Goal: Transaction & Acquisition: Purchase product/service

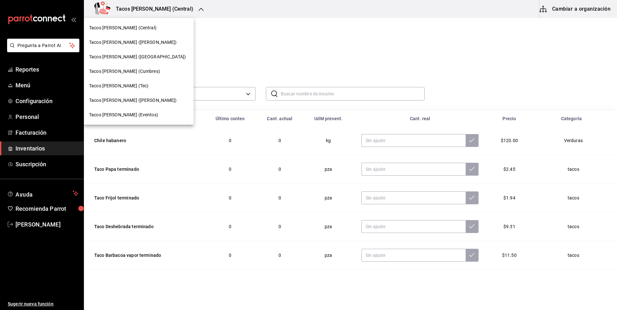
click at [263, 43] on div at bounding box center [308, 155] width 617 height 310
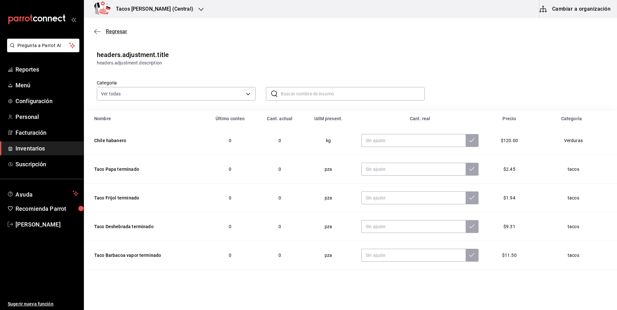
click at [107, 32] on span "Regresar" at bounding box center [116, 31] width 21 height 6
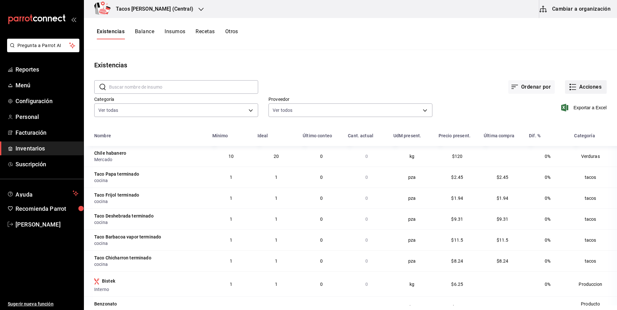
click at [591, 89] on button "Acciones" at bounding box center [586, 87] width 42 height 14
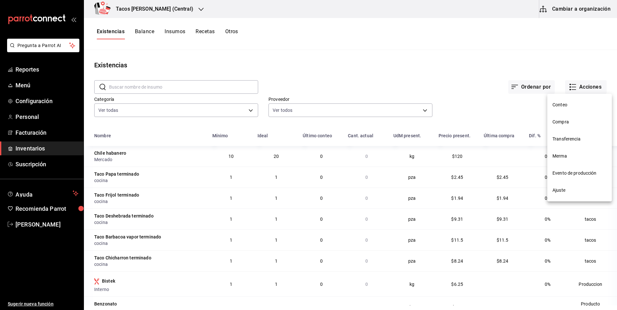
click at [568, 119] on span "Compra" at bounding box center [579, 122] width 54 height 7
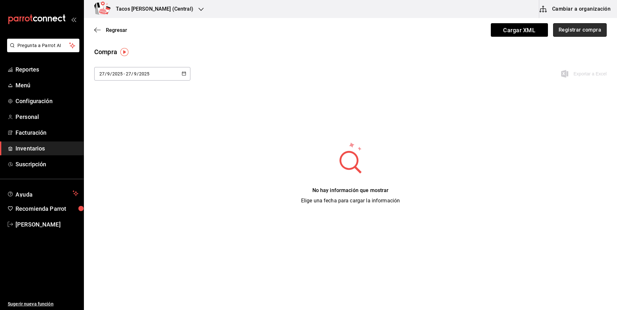
click at [583, 26] on button "Registrar compra" at bounding box center [580, 30] width 54 height 14
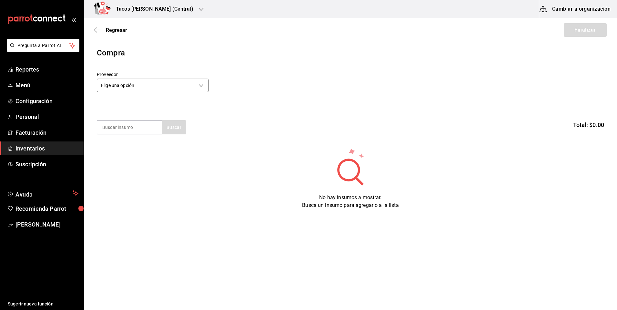
click at [137, 85] on body "Pregunta a Parrot AI Reportes Menú Configuración Personal Facturación Inventari…" at bounding box center [308, 137] width 617 height 274
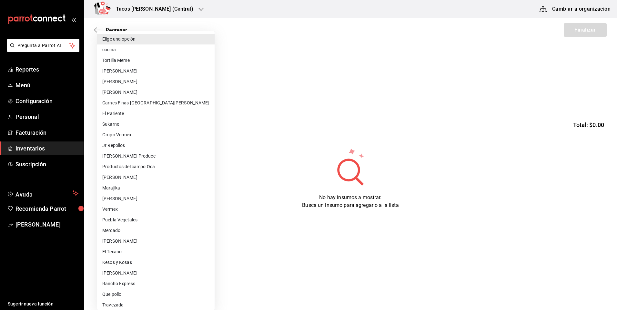
click at [128, 46] on li "cocina" at bounding box center [155, 50] width 117 height 11
type input "237c9a5b-4078-49eb-83ef-23bf52bd7acd"
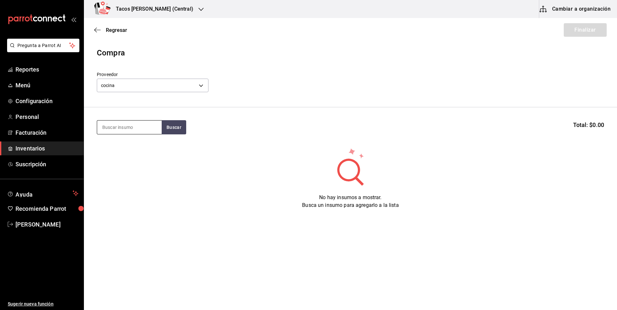
click at [119, 130] on input at bounding box center [129, 128] width 64 height 14
type input "s"
type input "des"
click at [173, 135] on section "des Buscar Total: $0.00" at bounding box center [350, 127] width 533 height 40
click at [172, 121] on button "Buscar" at bounding box center [174, 127] width 25 height 14
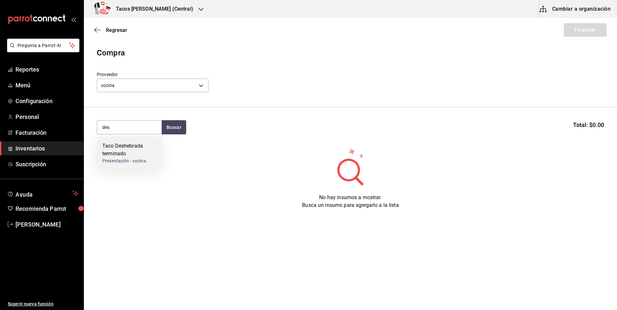
click at [132, 145] on div "Taco Deshebrada terminado" at bounding box center [129, 149] width 54 height 15
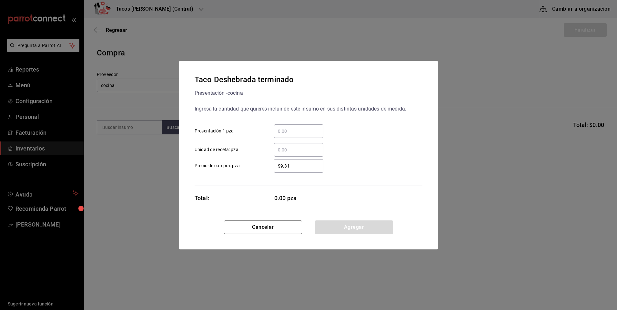
click at [303, 129] on input "​ Presentación 1 pza" at bounding box center [298, 131] width 49 height 8
type input "100"
click at [332, 232] on button "Agregar" at bounding box center [354, 228] width 78 height 14
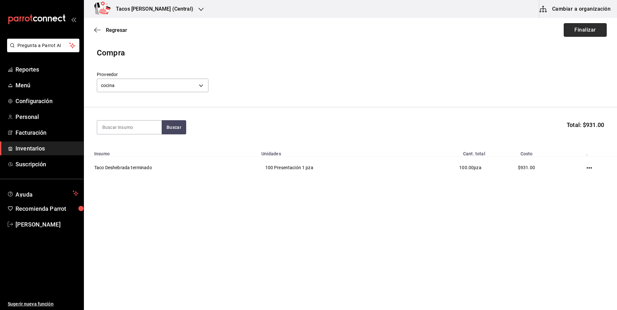
click at [592, 32] on button "Finalizar" at bounding box center [584, 30] width 43 height 14
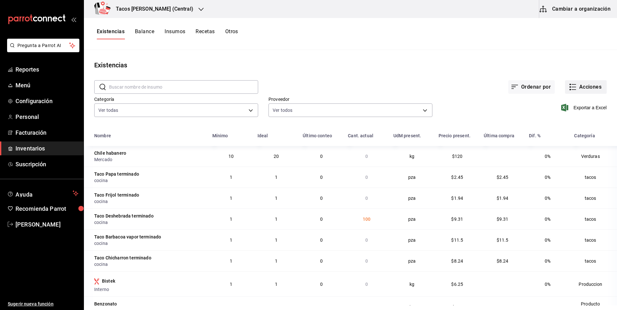
click at [576, 90] on button "Acciones" at bounding box center [586, 87] width 42 height 14
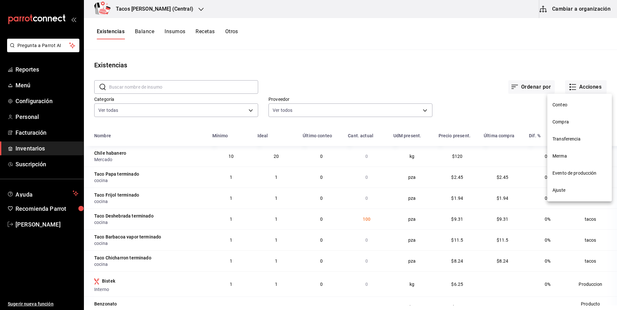
click at [572, 121] on span "Compra" at bounding box center [579, 122] width 54 height 7
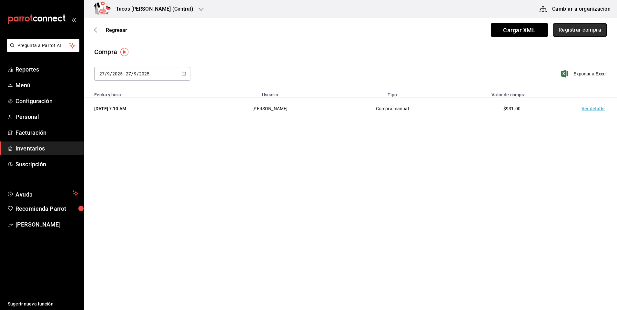
click at [568, 34] on button "Registrar compra" at bounding box center [580, 30] width 54 height 14
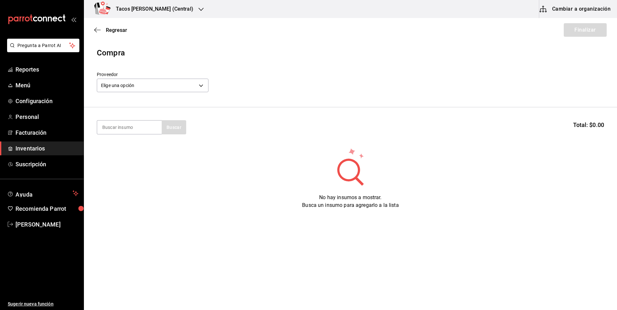
click at [187, 77] on div "Elige una opción default" at bounding box center [153, 84] width 112 height 17
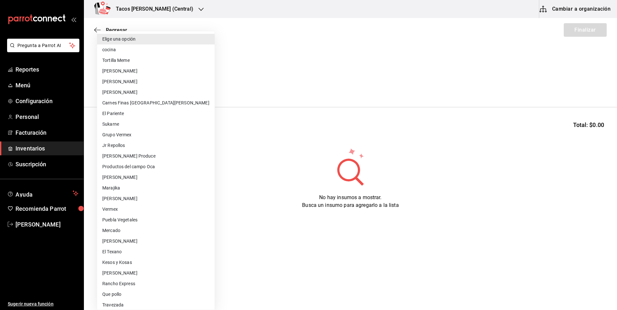
click at [181, 87] on body "Pregunta a Parrot AI Reportes Menú Configuración Personal Facturación Inventari…" at bounding box center [308, 137] width 617 height 274
click at [149, 51] on li "cocina" at bounding box center [155, 50] width 117 height 11
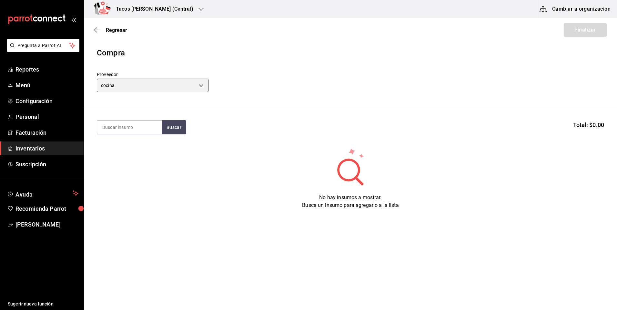
type input "237c9a5b-4078-49eb-83ef-23bf52bd7acd"
click at [136, 130] on input at bounding box center [129, 128] width 64 height 14
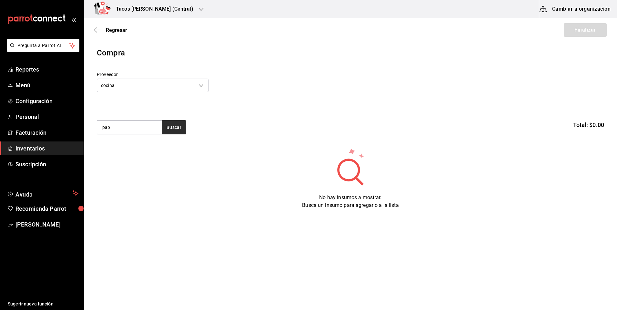
type input "pap"
click at [168, 130] on button "Buscar" at bounding box center [174, 127] width 25 height 14
click at [173, 125] on button "Buscar" at bounding box center [174, 127] width 25 height 14
click at [149, 149] on div "Taco Papa terminado" at bounding box center [127, 146] width 50 height 8
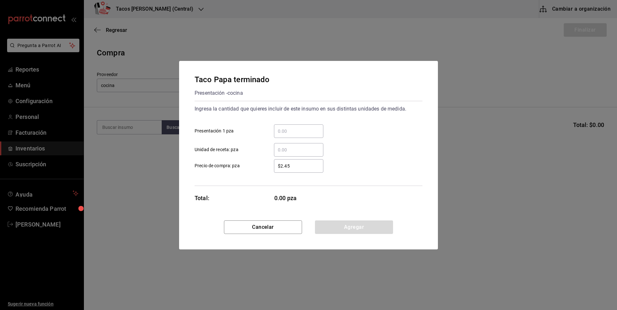
click at [308, 129] on input "​ Presentación 1 pza" at bounding box center [298, 131] width 49 height 8
type input "50"
click at [350, 225] on button "Agregar" at bounding box center [354, 228] width 78 height 14
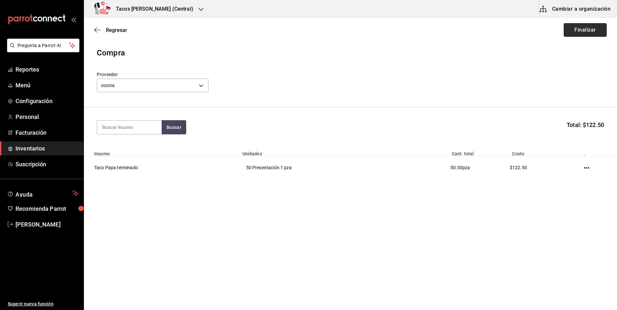
click at [585, 29] on button "Finalizar" at bounding box center [584, 30] width 43 height 14
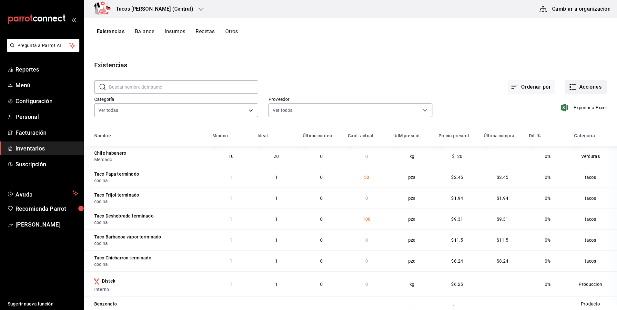
click at [580, 88] on button "Acciones" at bounding box center [586, 87] width 42 height 14
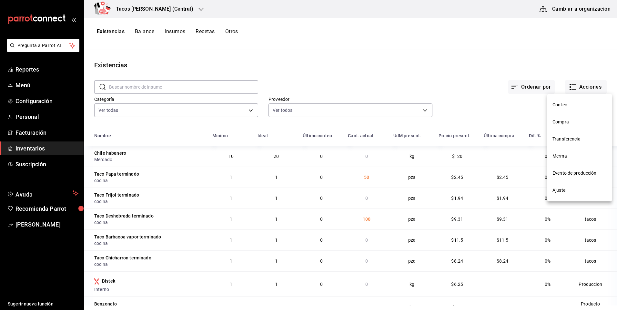
click at [567, 117] on li "Compra" at bounding box center [579, 122] width 64 height 17
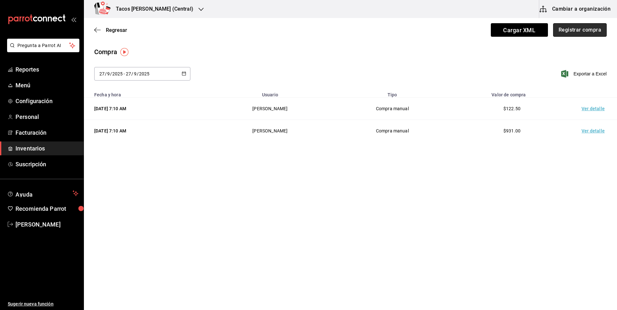
click at [582, 25] on button "Registrar compra" at bounding box center [580, 30] width 54 height 14
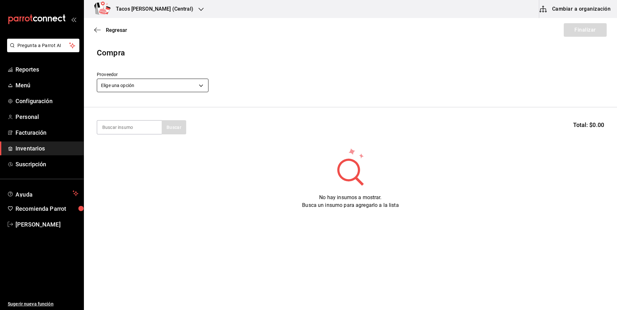
click at [155, 84] on body "Pregunta a Parrot AI Reportes Menú Configuración Personal Facturación Inventari…" at bounding box center [308, 137] width 617 height 274
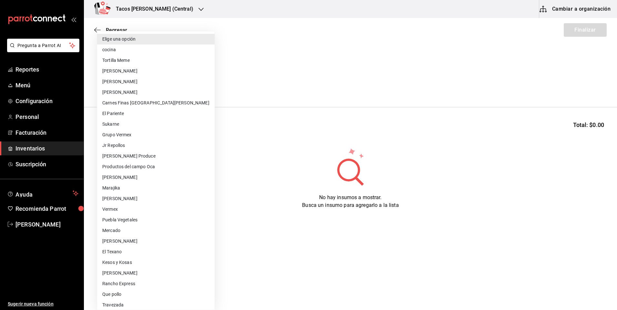
click at [140, 51] on li "cocina" at bounding box center [155, 50] width 117 height 11
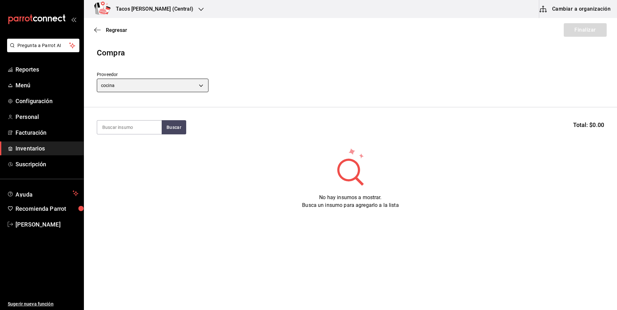
type input "237c9a5b-4078-49eb-83ef-23bf52bd7acd"
click at [134, 126] on input at bounding box center [129, 128] width 64 height 14
type input "frijol"
click at [166, 131] on button "Buscar" at bounding box center [174, 127] width 25 height 14
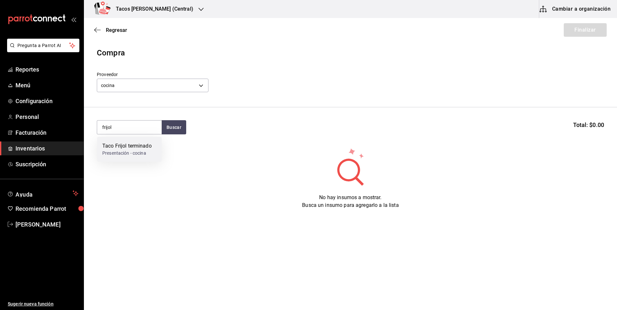
click at [141, 146] on div "Taco Frijol terminado" at bounding box center [126, 146] width 49 height 8
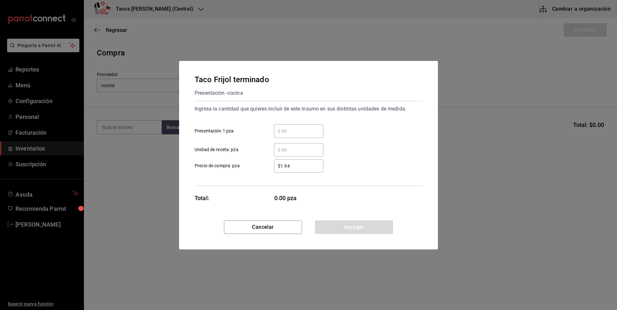
click at [297, 128] on input "​ Presentación 1 pza" at bounding box center [298, 131] width 49 height 8
type input "50"
click at [343, 225] on button "Agregar" at bounding box center [354, 228] width 78 height 14
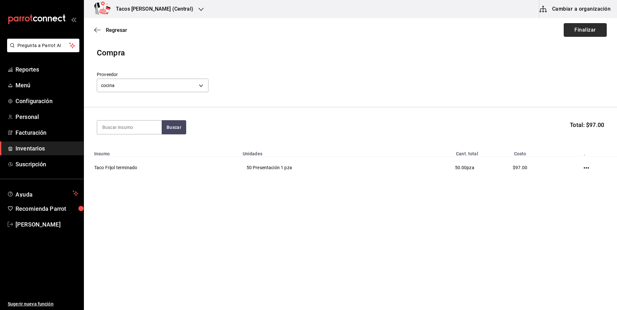
click at [593, 33] on button "Finalizar" at bounding box center [584, 30] width 43 height 14
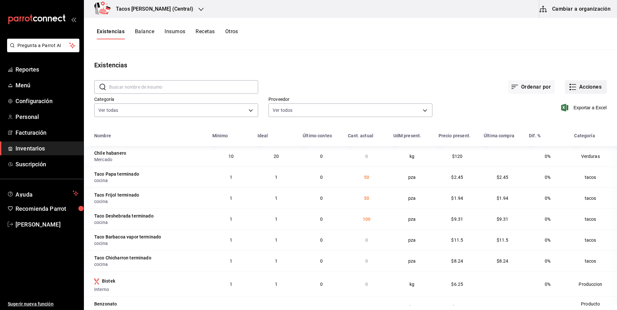
click at [582, 84] on button "Acciones" at bounding box center [586, 87] width 42 height 14
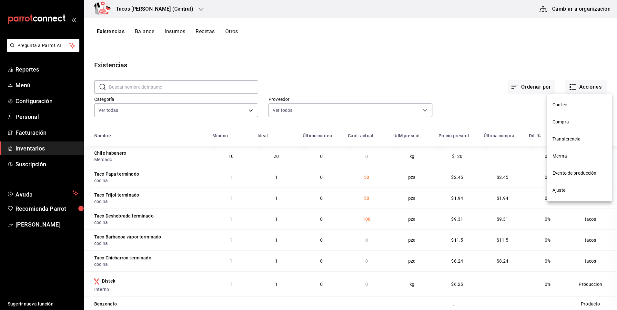
click at [568, 125] on li "Compra" at bounding box center [579, 122] width 64 height 17
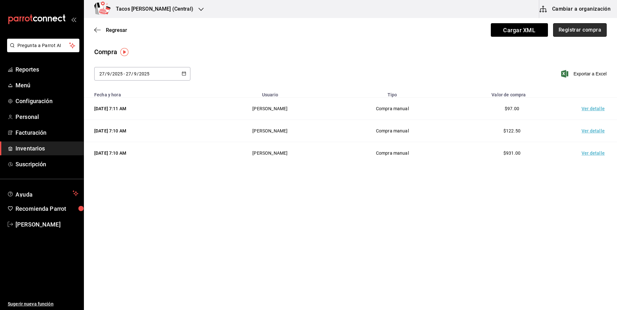
click at [565, 24] on button "Registrar compra" at bounding box center [580, 30] width 54 height 14
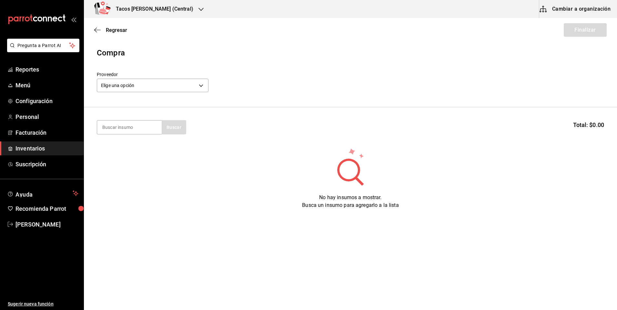
click at [157, 94] on header "Compra Proveedor Elige una opción default" at bounding box center [350, 77] width 533 height 60
click at [155, 87] on body "Pregunta a Parrot AI Reportes Menú Configuración Personal Facturación Inventari…" at bounding box center [308, 137] width 617 height 274
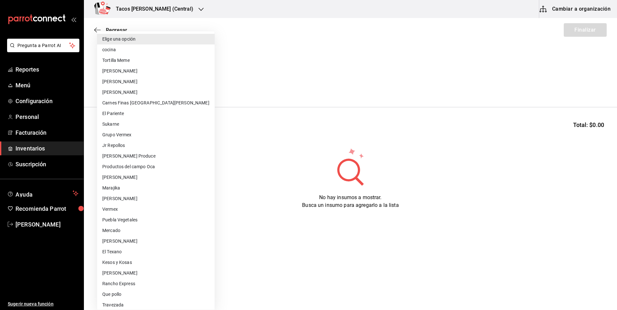
click at [132, 51] on li "cocina" at bounding box center [155, 50] width 117 height 11
type input "237c9a5b-4078-49eb-83ef-23bf52bd7acd"
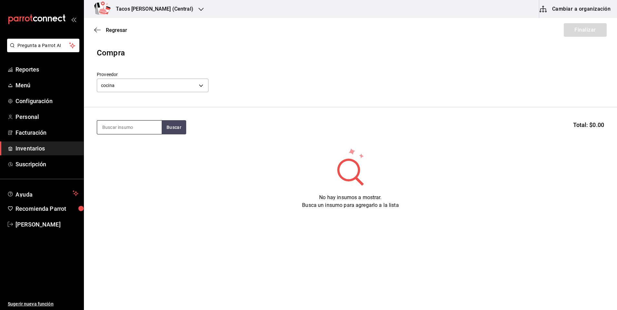
click at [128, 127] on input at bounding box center [129, 128] width 64 height 14
type input "chi"
click at [164, 126] on button "Buscar" at bounding box center [174, 127] width 25 height 14
click at [152, 139] on div "Taco Chicharron terminado Presentación - cocina" at bounding box center [129, 153] width 64 height 33
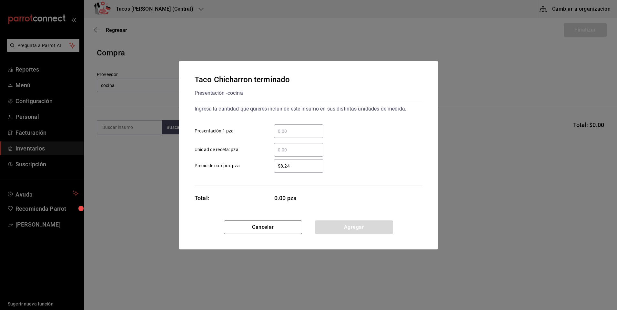
click at [318, 132] on input "​ Presentación 1 pza" at bounding box center [298, 131] width 49 height 8
type input "50"
drag, startPoint x: 336, startPoint y: 223, endPoint x: 353, endPoint y: 212, distance: 19.7
click at [336, 223] on button "Agregar" at bounding box center [354, 228] width 78 height 14
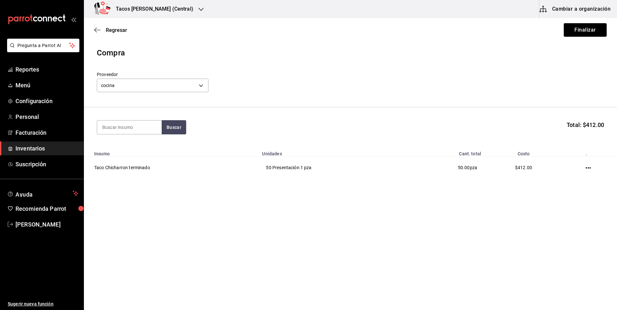
click at [585, 21] on div "Regresar Finalizar" at bounding box center [350, 30] width 533 height 24
click at [580, 30] on button "Finalizar" at bounding box center [584, 30] width 43 height 14
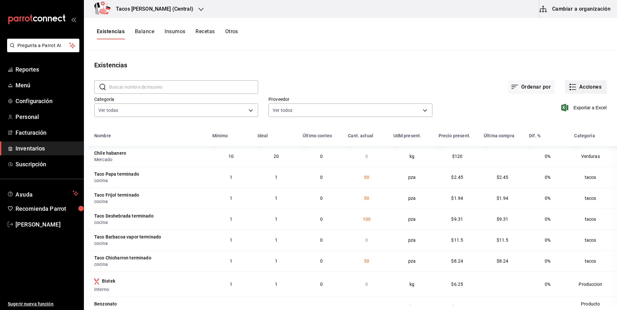
click at [575, 91] on button "Acciones" at bounding box center [586, 87] width 42 height 14
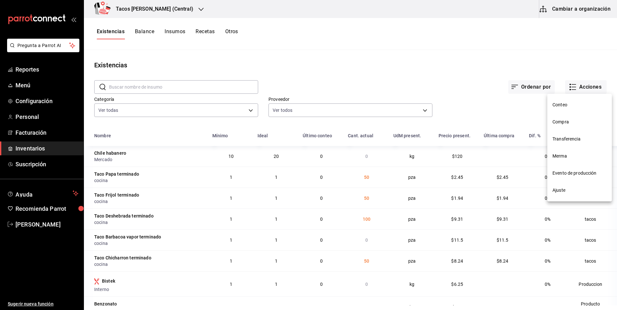
click at [571, 122] on span "Compra" at bounding box center [579, 122] width 54 height 7
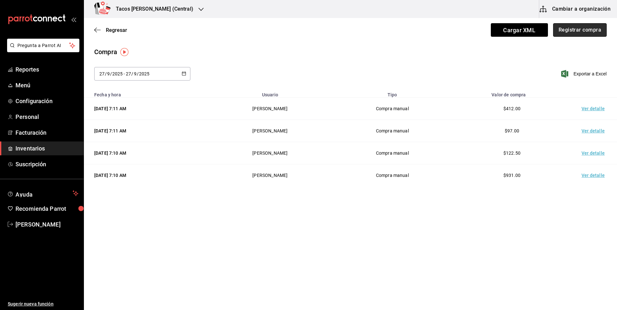
click at [577, 29] on button "Registrar compra" at bounding box center [580, 30] width 54 height 14
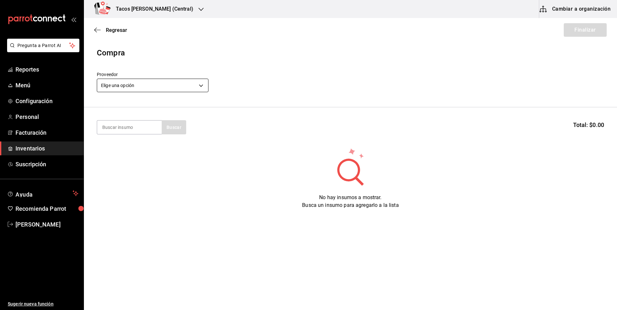
click at [177, 83] on body "Pregunta a Parrot AI Reportes Menú Configuración Personal Facturación Inventari…" at bounding box center [308, 137] width 617 height 274
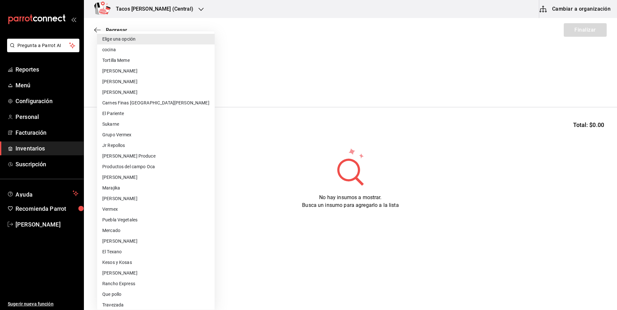
click at [154, 51] on li "cocina" at bounding box center [155, 50] width 117 height 11
type input "237c9a5b-4078-49eb-83ef-23bf52bd7acd"
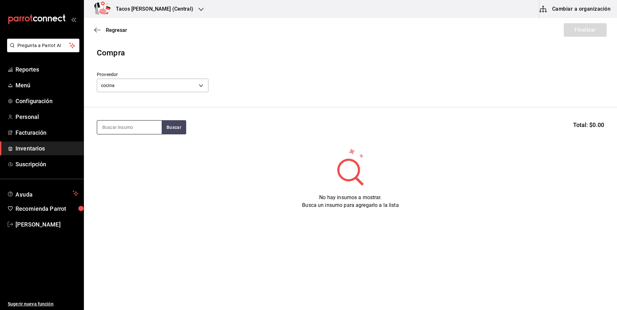
click at [118, 125] on input at bounding box center [129, 128] width 64 height 14
type input "barb"
click at [110, 155] on div "Taco Barbacoa vapor terminado" at bounding box center [129, 149] width 54 height 15
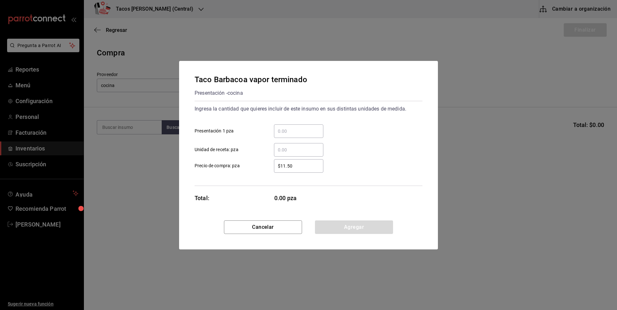
click at [302, 133] on input "​ Presentación 1 pza" at bounding box center [298, 131] width 49 height 8
type input "30"
click at [351, 237] on div "Cancelar Agregar" at bounding box center [308, 235] width 259 height 29
click at [352, 230] on button "Agregar" at bounding box center [354, 228] width 78 height 14
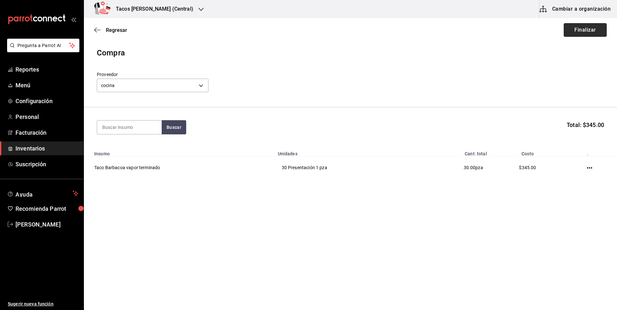
click at [589, 31] on button "Finalizar" at bounding box center [584, 30] width 43 height 14
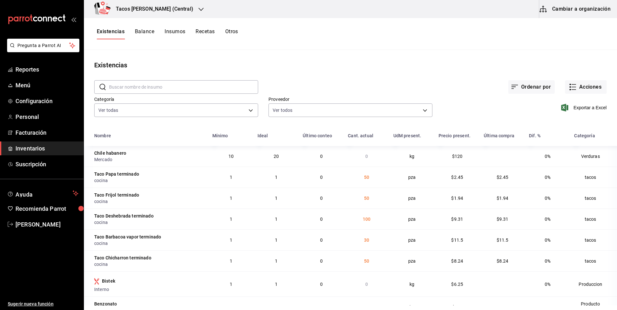
click at [172, 10] on h3 "Tacos [PERSON_NAME] (Central)" at bounding box center [152, 9] width 83 height 8
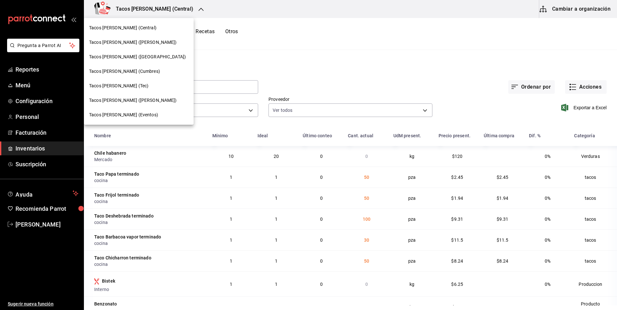
click at [136, 43] on span "Tacos [PERSON_NAME] ([PERSON_NAME])" at bounding box center [133, 42] width 88 height 7
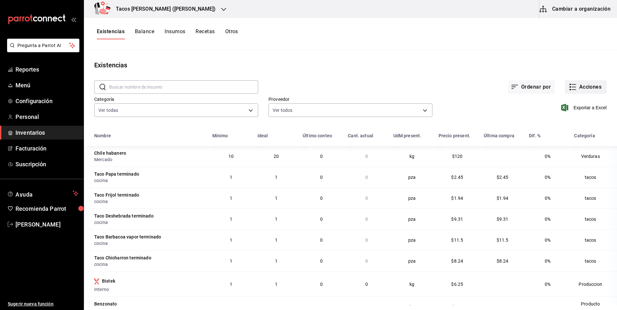
click at [589, 88] on button "Acciones" at bounding box center [586, 87] width 42 height 14
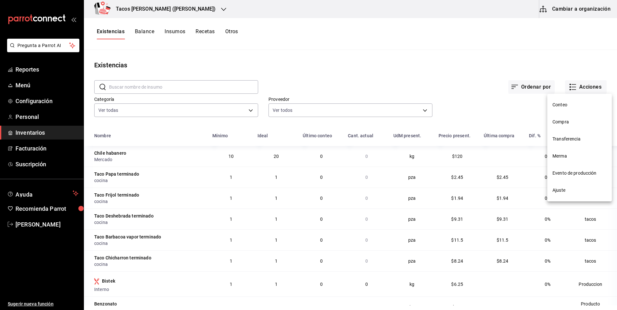
click at [564, 118] on li "Compra" at bounding box center [579, 122] width 64 height 17
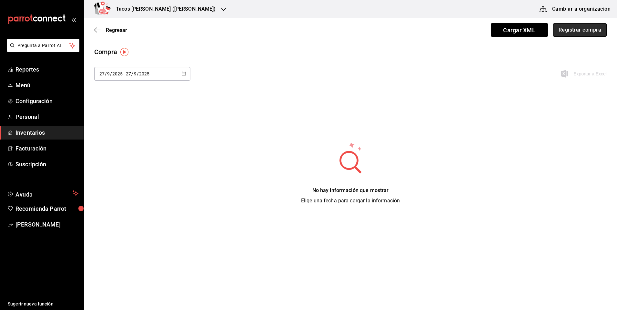
click at [567, 27] on button "Registrar compra" at bounding box center [580, 30] width 54 height 14
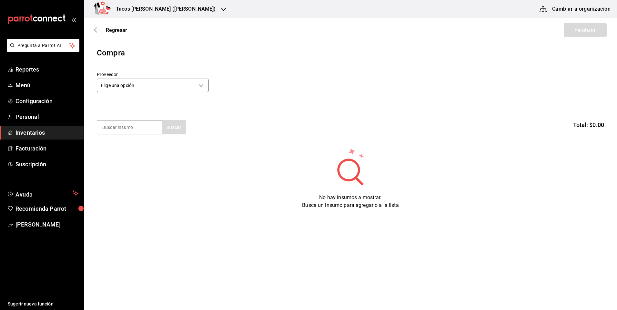
click at [141, 84] on body "Pregunta a Parrot AI Reportes Menú Configuración Personal Inventarios Facturaci…" at bounding box center [308, 137] width 617 height 274
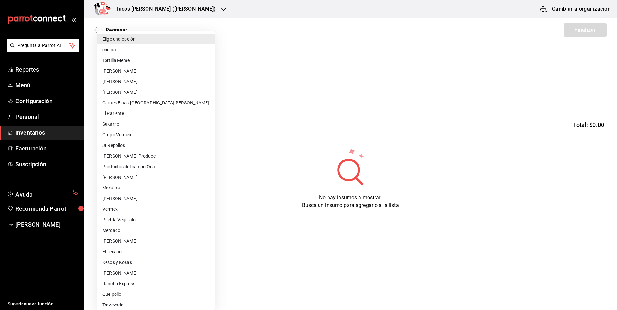
click at [144, 51] on li "cocina" at bounding box center [155, 50] width 117 height 11
type input "237c9a5b-4078-49eb-83ef-23bf52bd7acd"
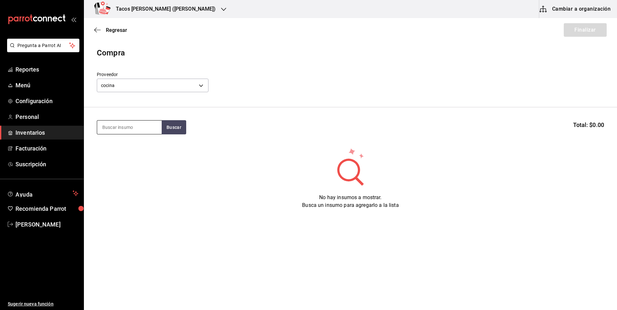
click at [128, 127] on input at bounding box center [129, 128] width 64 height 14
type input "des"
click at [176, 127] on button "Buscar" at bounding box center [174, 127] width 25 height 14
click at [122, 146] on div "Taco Deshebrada terminado" at bounding box center [129, 149] width 54 height 15
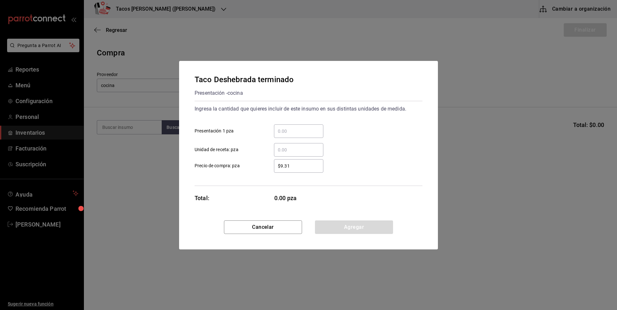
click at [308, 136] on div "​" at bounding box center [298, 131] width 49 height 14
click at [308, 135] on input "​ Presentación 1 pza" at bounding box center [298, 131] width 49 height 8
type input "100"
click at [337, 226] on button "Agregar" at bounding box center [354, 228] width 78 height 14
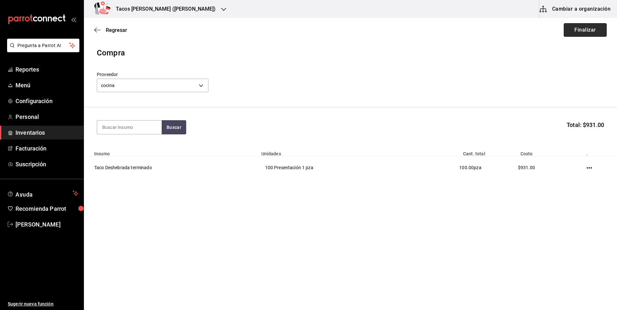
click at [585, 33] on button "Finalizar" at bounding box center [584, 30] width 43 height 14
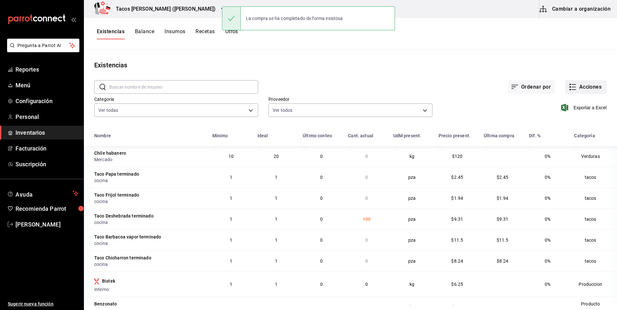
click at [581, 86] on button "Acciones" at bounding box center [586, 87] width 42 height 14
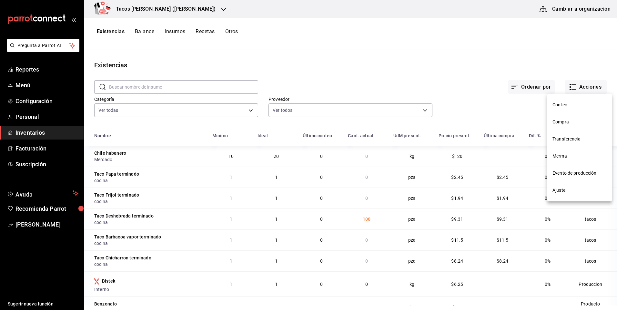
click at [575, 122] on span "Compra" at bounding box center [579, 122] width 54 height 7
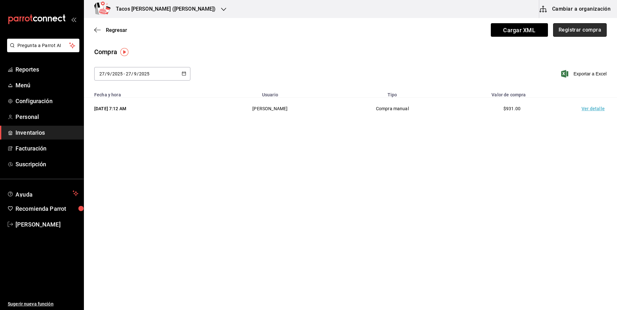
click at [581, 31] on button "Registrar compra" at bounding box center [580, 30] width 54 height 14
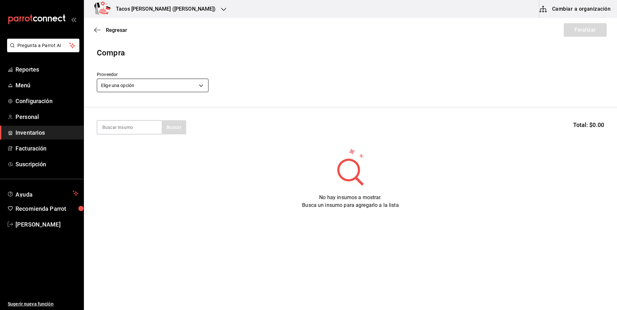
click at [161, 88] on body "Pregunta a Parrot AI Reportes Menú Configuración Personal Inventarios Facturaci…" at bounding box center [308, 137] width 617 height 274
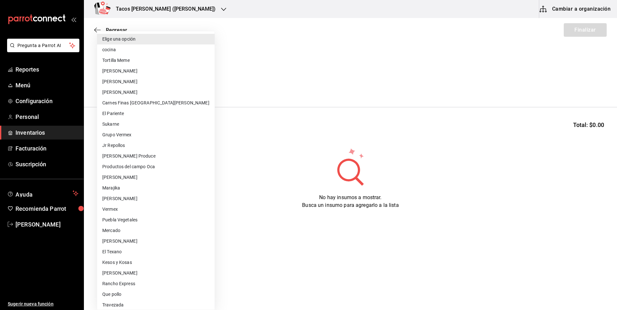
click at [152, 51] on li "cocina" at bounding box center [155, 50] width 117 height 11
type input "237c9a5b-4078-49eb-83ef-23bf52bd7acd"
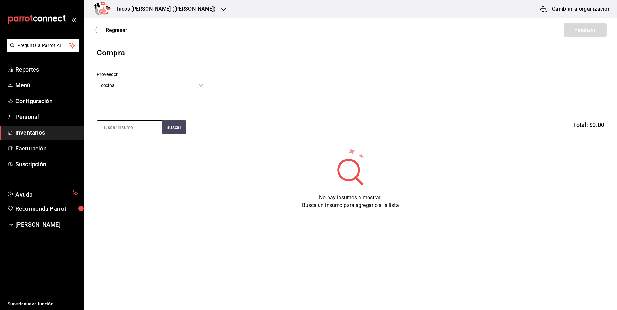
click at [147, 132] on input at bounding box center [129, 128] width 64 height 14
type input "pap"
click at [163, 133] on button "Buscar" at bounding box center [174, 127] width 25 height 14
click at [140, 148] on div "Taco Papa terminado" at bounding box center [127, 146] width 50 height 8
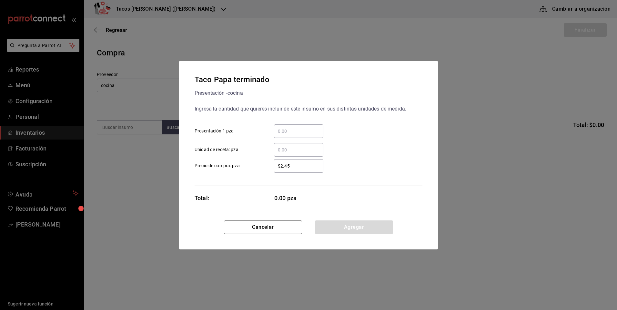
click at [305, 129] on input "​ Presentación 1 pza" at bounding box center [298, 131] width 49 height 8
type input "50"
drag, startPoint x: 350, startPoint y: 230, endPoint x: 410, endPoint y: 180, distance: 77.4
click at [350, 229] on button "Agregar" at bounding box center [354, 228] width 78 height 14
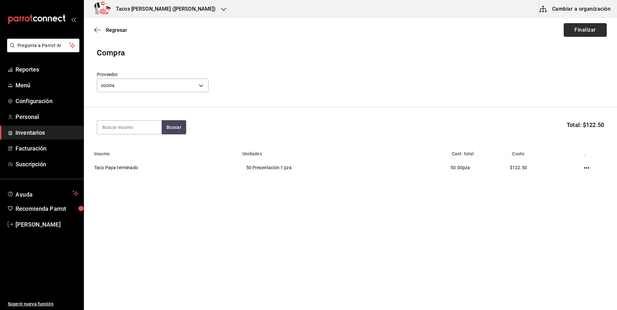
click at [582, 24] on button "Finalizar" at bounding box center [584, 30] width 43 height 14
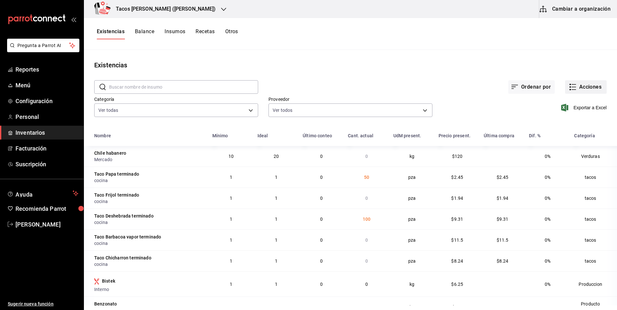
click at [595, 89] on button "Acciones" at bounding box center [586, 87] width 42 height 14
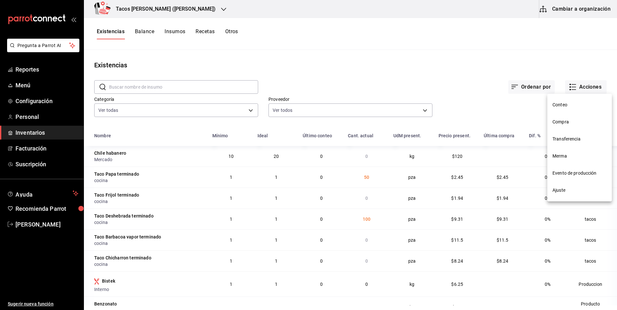
click at [568, 121] on span "Compra" at bounding box center [579, 122] width 54 height 7
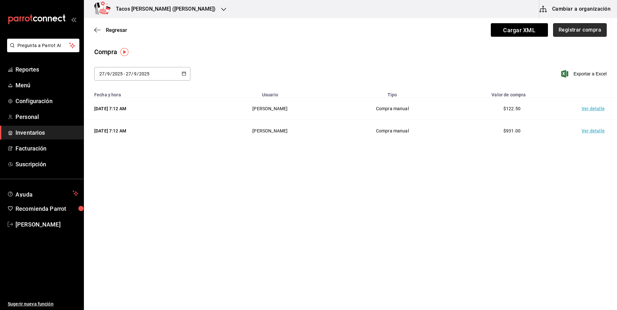
click at [596, 33] on button "Registrar compra" at bounding box center [580, 30] width 54 height 14
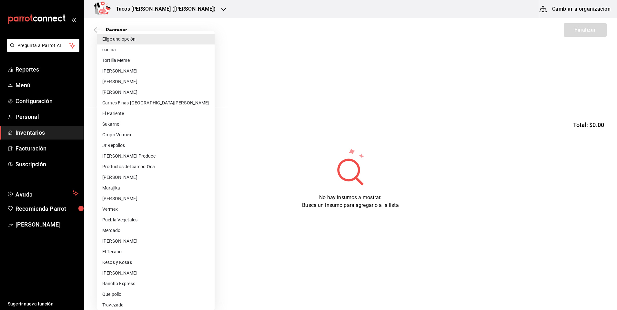
click at [162, 83] on body "Pregunta a Parrot AI Reportes Menú Configuración Personal Inventarios Facturaci…" at bounding box center [308, 137] width 617 height 274
click at [131, 46] on li "cocina" at bounding box center [155, 50] width 117 height 11
type input "237c9a5b-4078-49eb-83ef-23bf52bd7acd"
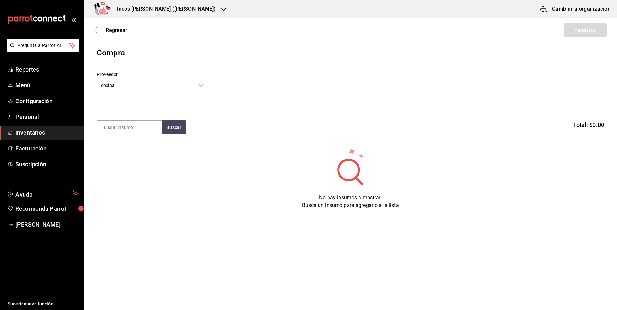
click at [121, 131] on input at bounding box center [129, 128] width 64 height 14
type input "frijol"
click at [181, 126] on button "Buscar" at bounding box center [174, 127] width 25 height 14
click at [130, 148] on div "Taco Frijol terminado" at bounding box center [126, 146] width 49 height 8
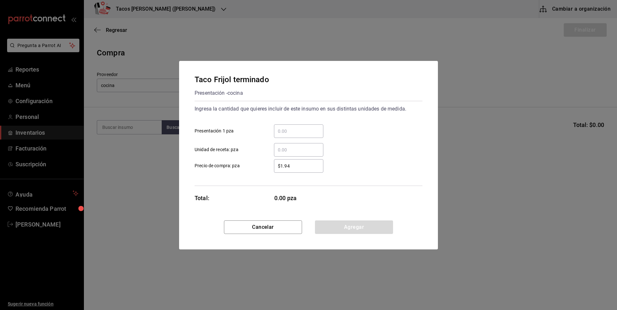
click at [294, 128] on input "​ Presentación 1 pza" at bounding box center [298, 131] width 49 height 8
type input "50"
click at [352, 220] on div "Taco Frijol terminado Presentación - cocina Ingresa la cantidad que quieres inc…" at bounding box center [308, 141] width 259 height 160
click at [345, 228] on button "Agregar" at bounding box center [354, 228] width 78 height 14
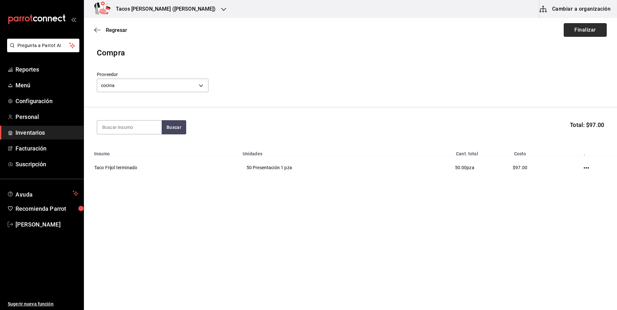
click at [588, 27] on button "Finalizar" at bounding box center [584, 30] width 43 height 14
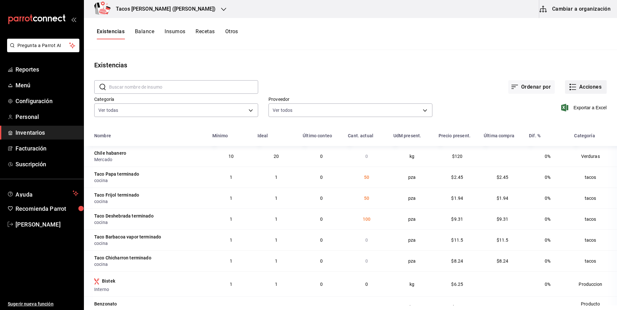
click at [580, 88] on button "Acciones" at bounding box center [586, 87] width 42 height 14
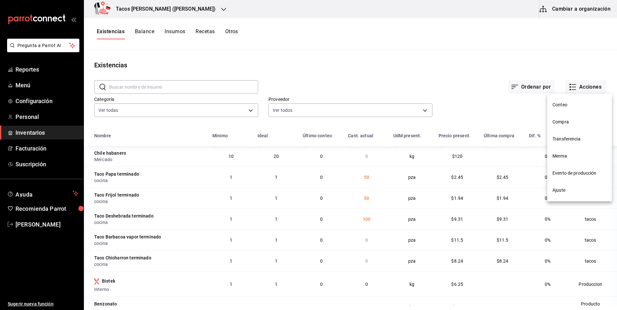
click at [570, 121] on span "Compra" at bounding box center [579, 122] width 54 height 7
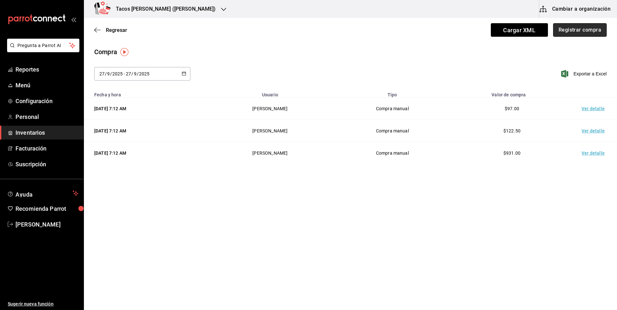
click at [580, 32] on button "Registrar compra" at bounding box center [580, 30] width 54 height 14
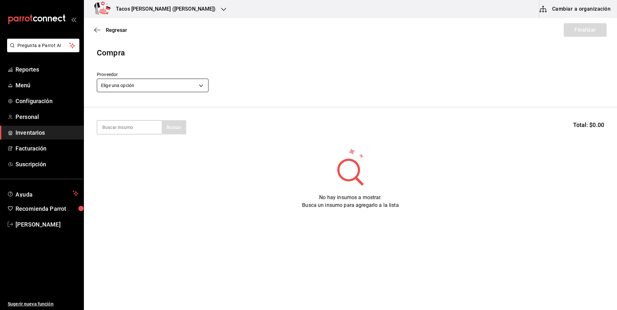
click at [145, 89] on body "Pregunta a Parrot AI Reportes Menú Configuración Personal Inventarios Facturaci…" at bounding box center [308, 137] width 617 height 274
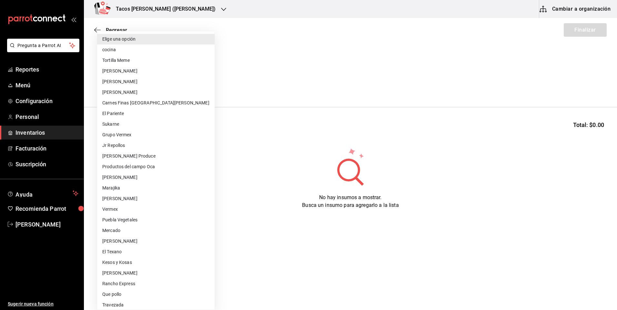
click at [143, 48] on li "cocina" at bounding box center [155, 50] width 117 height 11
type input "237c9a5b-4078-49eb-83ef-23bf52bd7acd"
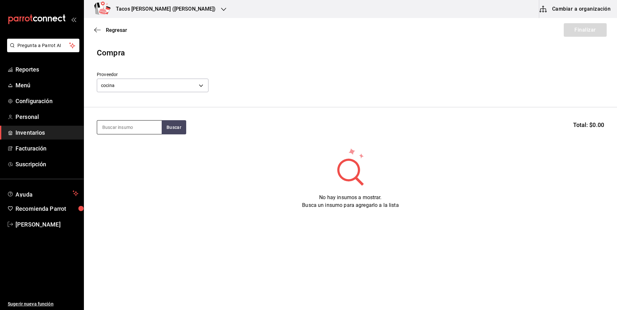
click at [138, 128] on input at bounding box center [129, 128] width 64 height 14
type input "chi"
click at [176, 126] on button "Buscar" at bounding box center [174, 127] width 25 height 14
click at [132, 144] on div "Taco Chicharron terminado" at bounding box center [129, 149] width 54 height 15
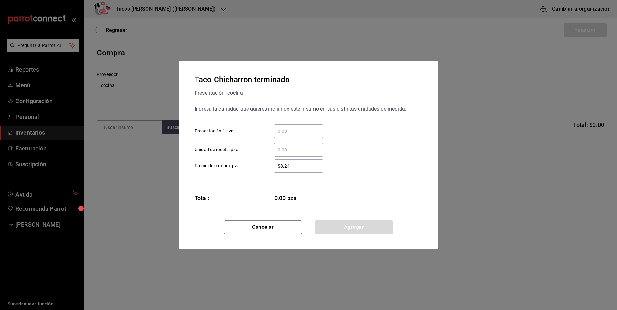
click at [304, 133] on input "​ Presentación 1 pza" at bounding box center [298, 131] width 49 height 8
type input "50"
click at [341, 233] on button "Agregar" at bounding box center [354, 228] width 78 height 14
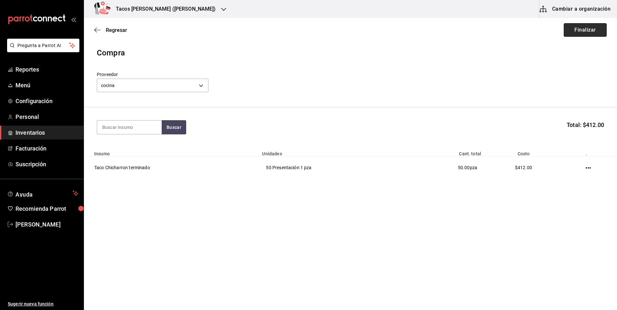
click at [578, 32] on button "Finalizar" at bounding box center [584, 30] width 43 height 14
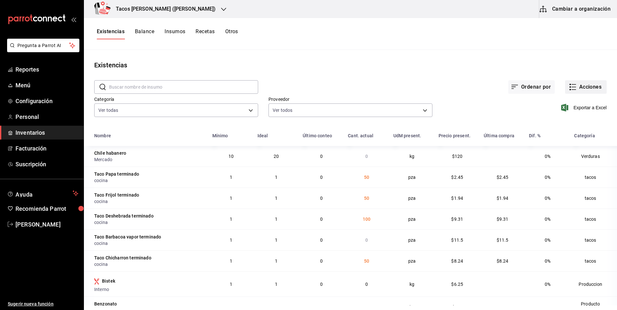
click at [586, 88] on button "Acciones" at bounding box center [586, 87] width 42 height 14
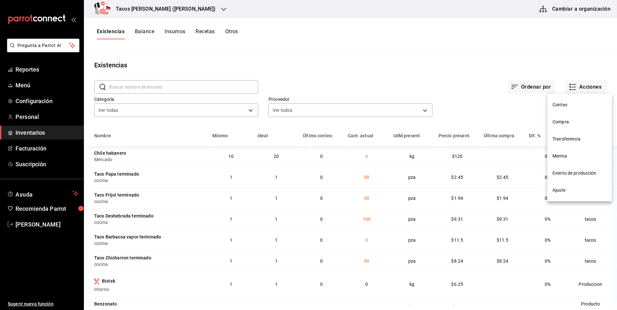
click at [571, 126] on li "Compra" at bounding box center [579, 122] width 64 height 17
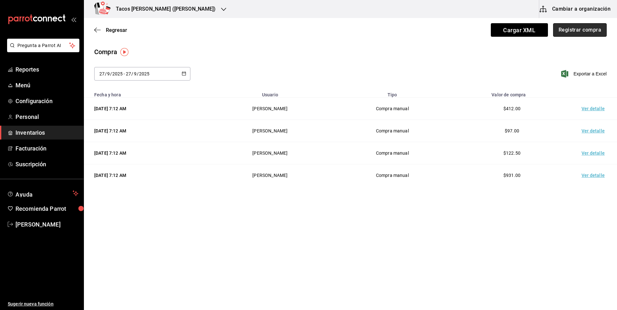
click at [577, 35] on button "Registrar compra" at bounding box center [580, 30] width 54 height 14
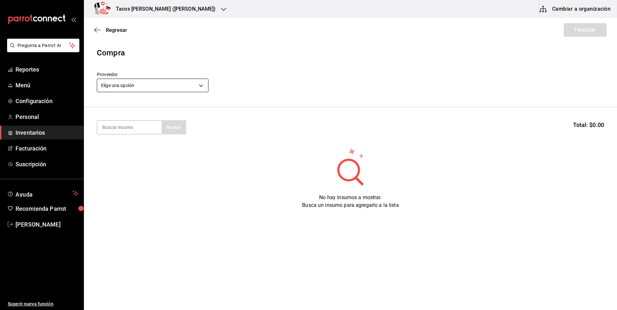
click at [168, 87] on body "Pregunta a Parrot AI Reportes Menú Configuración Personal Inventarios Facturaci…" at bounding box center [308, 137] width 617 height 274
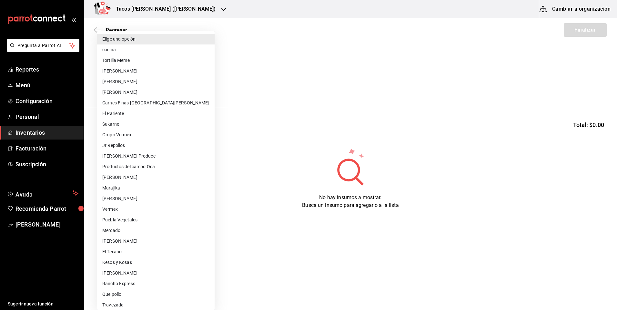
click at [144, 48] on li "cocina" at bounding box center [155, 50] width 117 height 11
type input "237c9a5b-4078-49eb-83ef-23bf52bd7acd"
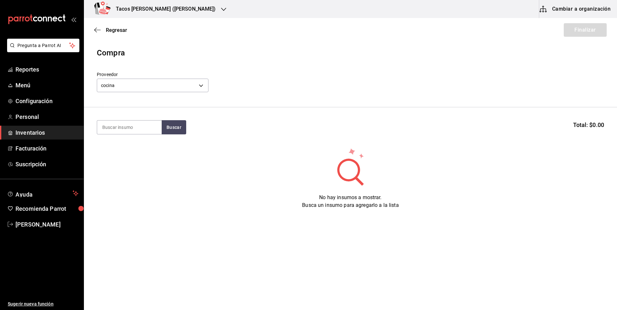
click at [137, 129] on input at bounding box center [129, 128] width 64 height 14
type input "barb"
click at [179, 128] on button "Buscar" at bounding box center [174, 127] width 25 height 14
click at [134, 150] on div "Taco Barbacoa vapor terminado" at bounding box center [129, 149] width 54 height 15
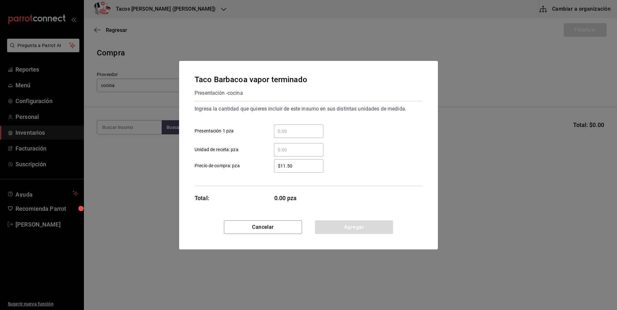
click at [312, 126] on div "​" at bounding box center [298, 131] width 49 height 14
click at [312, 127] on input "​ Presentación 1 pza" at bounding box center [298, 131] width 49 height 8
type input "50"
click at [369, 231] on button "Agregar" at bounding box center [354, 228] width 78 height 14
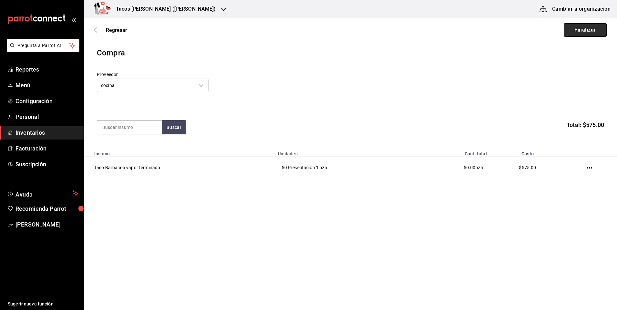
click at [586, 26] on button "Finalizar" at bounding box center [584, 30] width 43 height 14
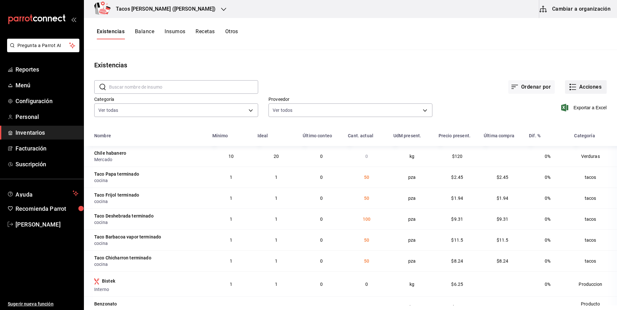
click at [588, 89] on button "Acciones" at bounding box center [586, 87] width 42 height 14
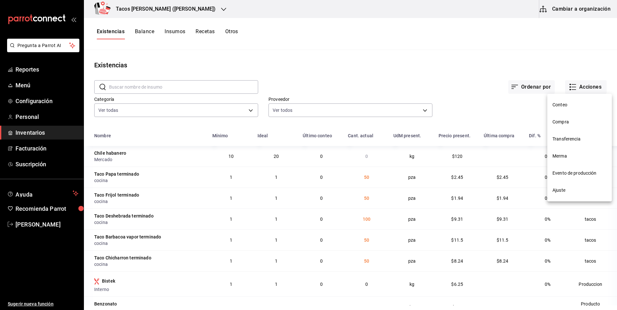
click at [558, 189] on span "Ajuste" at bounding box center [579, 190] width 54 height 7
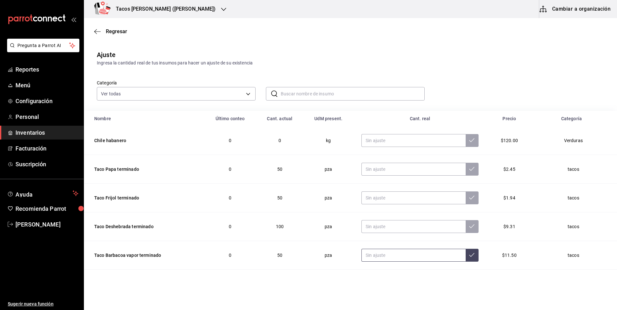
click at [396, 251] on input "text" at bounding box center [413, 255] width 104 height 13
click at [406, 256] on input "text" at bounding box center [413, 255] width 104 height 13
type input "30.00"
click at [465, 259] on button at bounding box center [471, 255] width 13 height 13
click at [110, 33] on span "Regresar" at bounding box center [116, 31] width 21 height 6
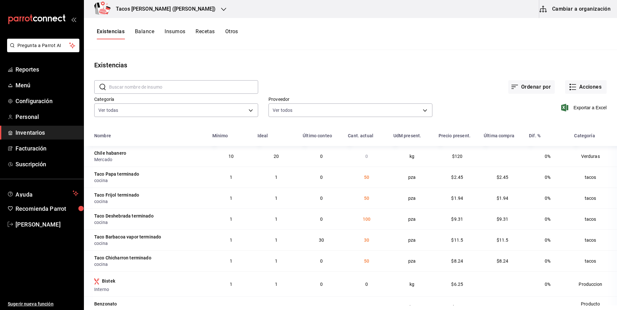
click at [159, 3] on div "Tacos [PERSON_NAME] ([PERSON_NAME])" at bounding box center [159, 9] width 140 height 18
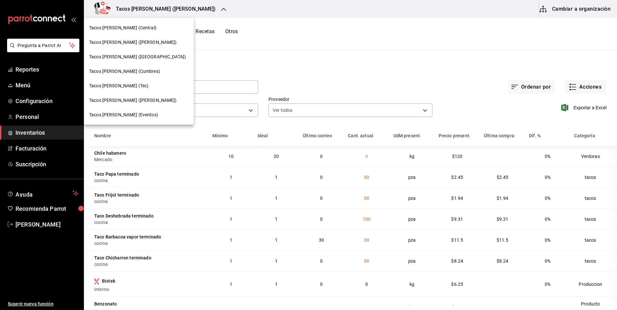
click at [149, 56] on div "Tacos [PERSON_NAME] ([GEOGRAPHIC_DATA])" at bounding box center [138, 57] width 99 height 7
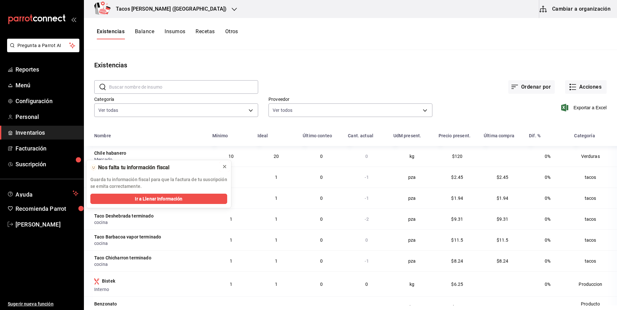
click at [224, 166] on icon at bounding box center [224, 166] width 5 height 5
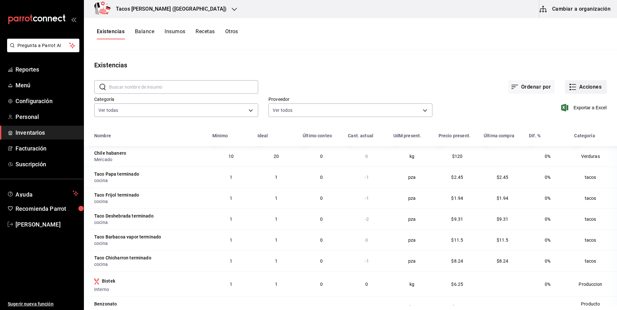
click at [576, 89] on button "Acciones" at bounding box center [586, 87] width 42 height 14
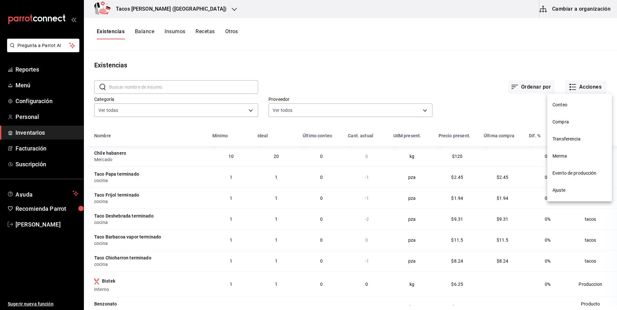
click at [565, 122] on span "Compra" at bounding box center [579, 122] width 54 height 7
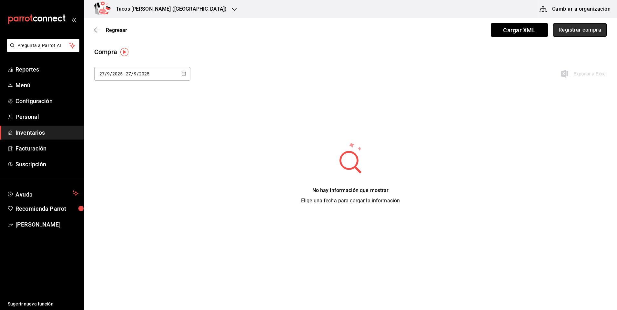
click at [577, 29] on button "Registrar compra" at bounding box center [580, 30] width 54 height 14
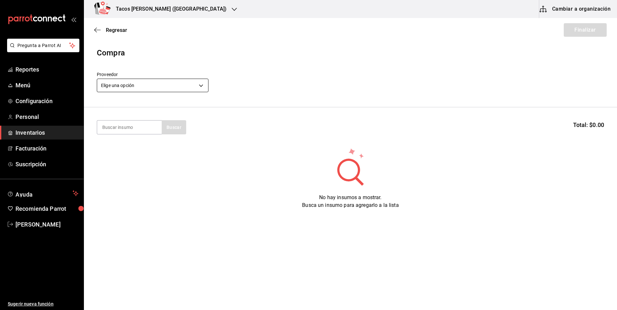
click at [153, 81] on body "Pregunta a Parrot AI Reportes Menú Configuración Personal Inventarios Facturaci…" at bounding box center [308, 137] width 617 height 274
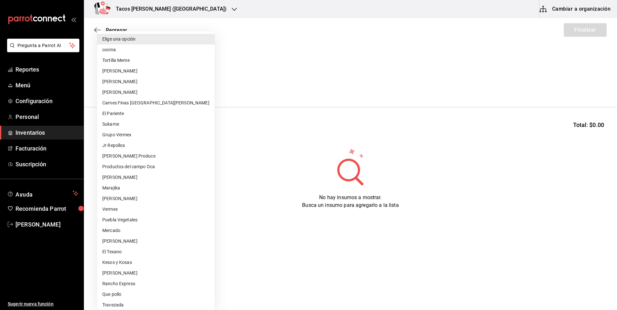
click at [149, 45] on li "cocina" at bounding box center [155, 50] width 117 height 11
type input "237c9a5b-4078-49eb-83ef-23bf52bd7acd"
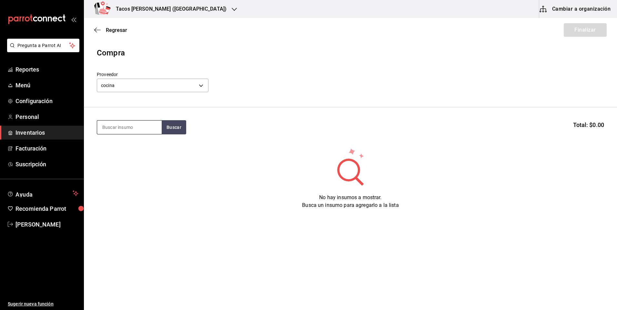
click at [123, 122] on input at bounding box center [129, 128] width 64 height 14
type input "des"
click at [167, 123] on button "Buscar" at bounding box center [174, 127] width 25 height 14
click at [128, 161] on div "Presentación - cocina" at bounding box center [129, 161] width 54 height 7
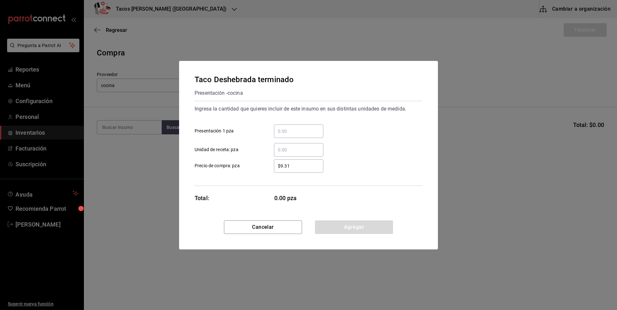
click at [293, 130] on input "​ Presentación 1 pza" at bounding box center [298, 131] width 49 height 8
type input "100"
click at [351, 230] on button "Agregar" at bounding box center [354, 228] width 78 height 14
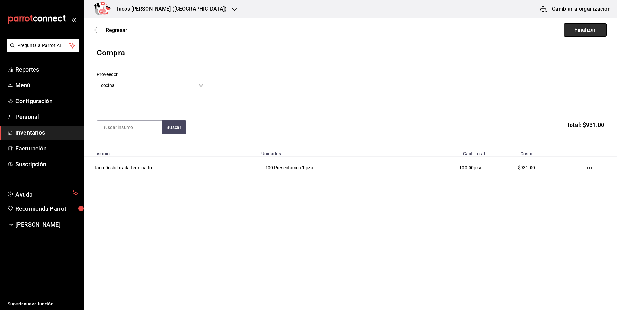
click at [583, 24] on button "Finalizar" at bounding box center [584, 30] width 43 height 14
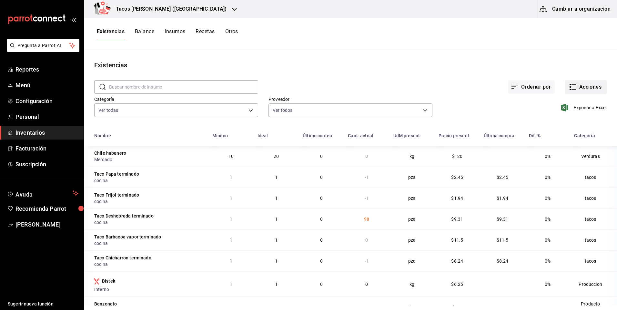
click at [574, 84] on button "Acciones" at bounding box center [586, 87] width 42 height 14
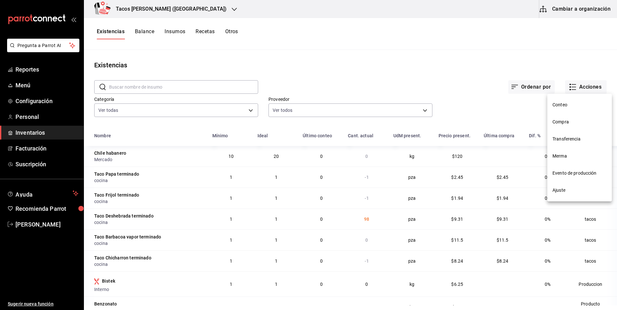
click at [565, 119] on span "Compra" at bounding box center [579, 122] width 54 height 7
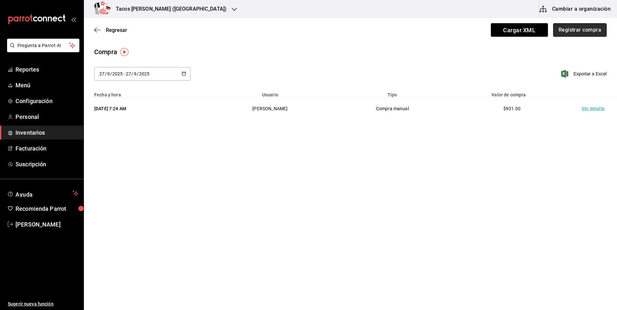
click at [588, 28] on button "Registrar compra" at bounding box center [580, 30] width 54 height 14
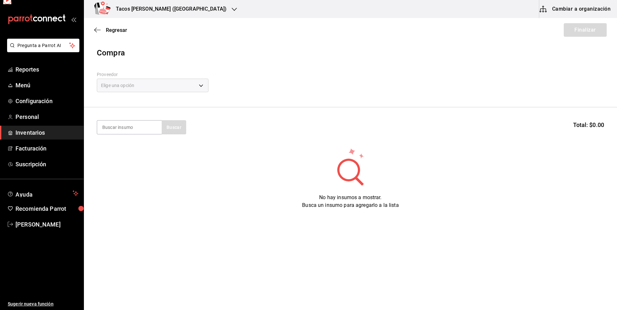
click at [163, 91] on div "Elige una opción" at bounding box center [153, 86] width 112 height 14
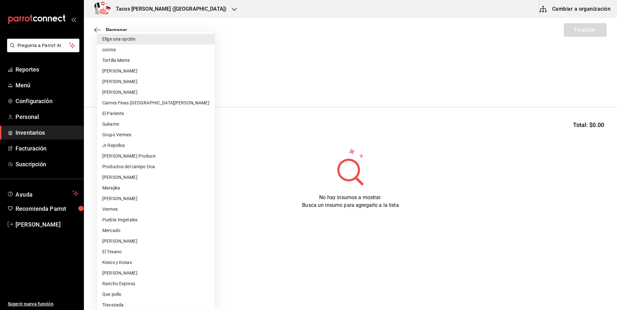
click at [160, 84] on body "Pregunta a Parrot AI Reportes Menú Configuración Personal Inventarios Facturaci…" at bounding box center [308, 137] width 617 height 274
click at [149, 52] on li "cocina" at bounding box center [155, 50] width 117 height 11
type input "237c9a5b-4078-49eb-83ef-23bf52bd7acd"
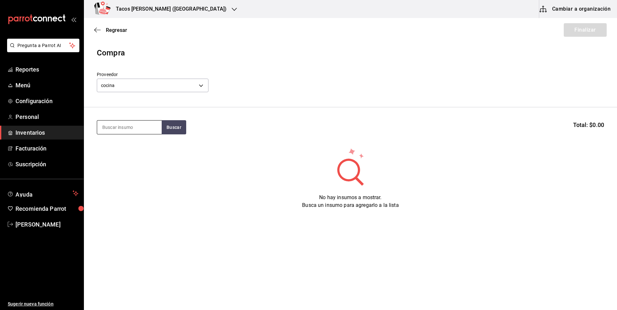
click at [139, 121] on input at bounding box center [129, 128] width 64 height 14
click at [138, 126] on input at bounding box center [129, 128] width 64 height 14
type input "papa"
click at [151, 140] on div "Taco Papa terminado Presentación - cocina" at bounding box center [129, 149] width 64 height 25
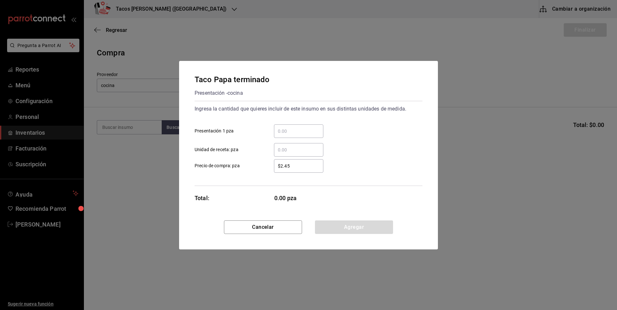
click at [299, 129] on input "​ Presentación 1 pza" at bounding box center [298, 131] width 49 height 8
type input "50"
click at [344, 226] on button "Agregar" at bounding box center [354, 228] width 78 height 14
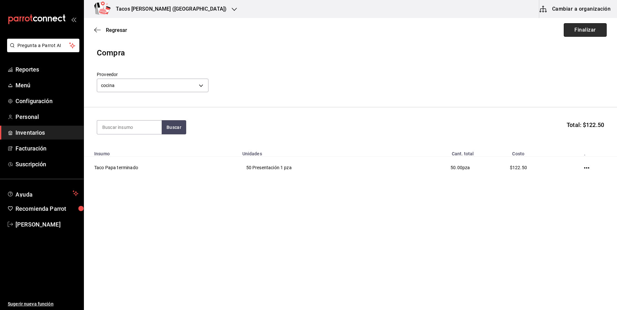
click at [588, 32] on button "Finalizar" at bounding box center [584, 30] width 43 height 14
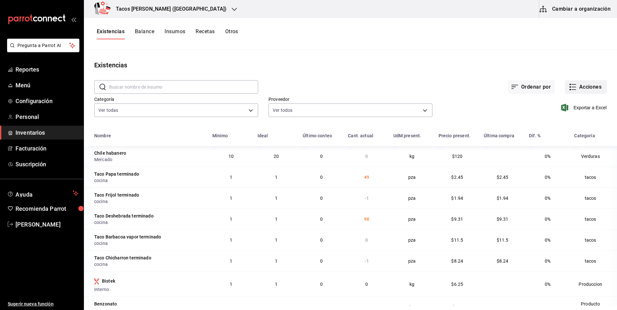
click at [577, 92] on button "Acciones" at bounding box center [586, 87] width 42 height 14
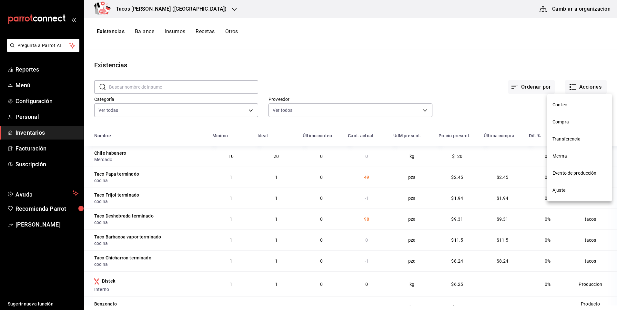
click at [567, 117] on li "Compra" at bounding box center [579, 122] width 64 height 17
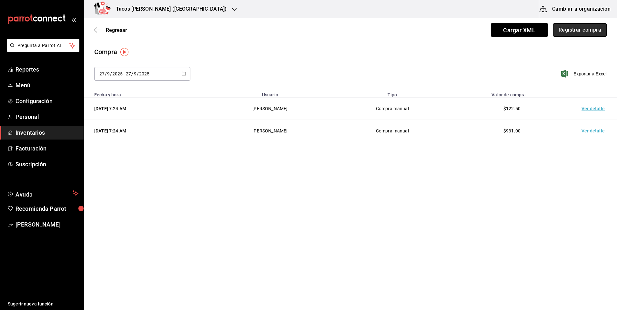
click at [583, 32] on button "Registrar compra" at bounding box center [580, 30] width 54 height 14
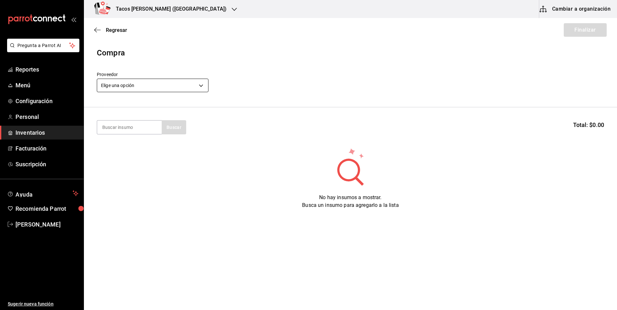
click at [142, 87] on body "Pregunta a Parrot AI Reportes Menú Configuración Personal Inventarios Facturaci…" at bounding box center [308, 137] width 617 height 274
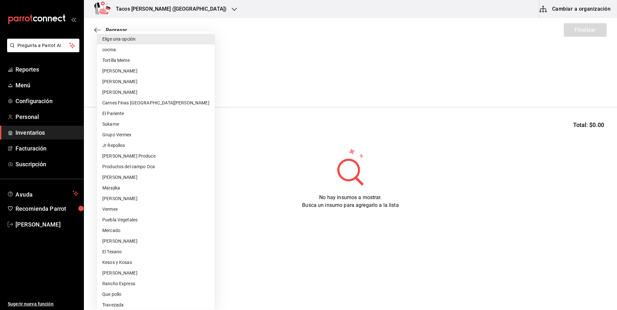
click at [154, 49] on li "cocina" at bounding box center [155, 50] width 117 height 11
type input "237c9a5b-4078-49eb-83ef-23bf52bd7acd"
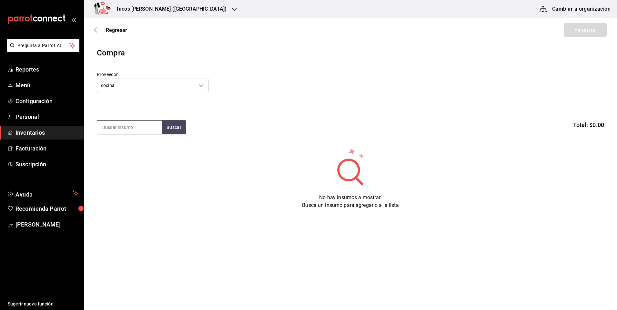
click at [136, 126] on input at bounding box center [129, 128] width 64 height 14
click at [159, 125] on input "frijol" at bounding box center [129, 128] width 64 height 14
type input "frijol"
click at [174, 127] on button "Buscar" at bounding box center [174, 127] width 25 height 14
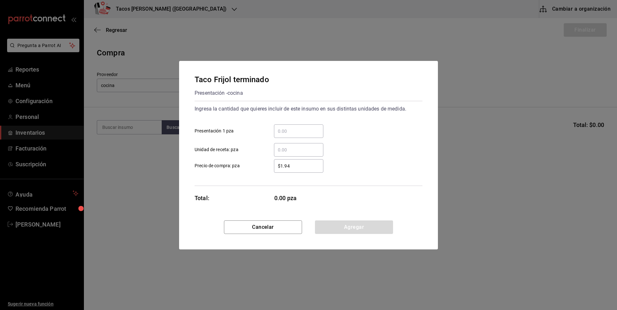
click at [290, 129] on input "​ Presentación 1 pza" at bounding box center [298, 131] width 49 height 8
type input "50"
click at [349, 227] on button "Agregar" at bounding box center [354, 228] width 78 height 14
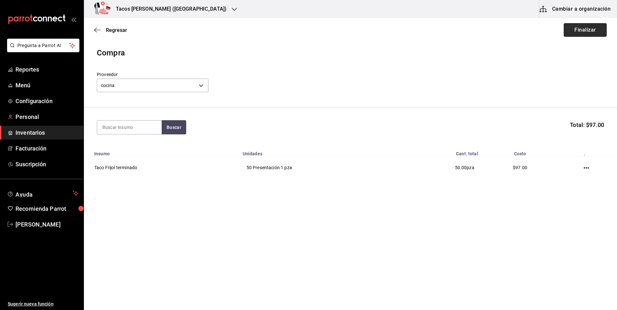
click at [589, 35] on button "Finalizar" at bounding box center [584, 30] width 43 height 14
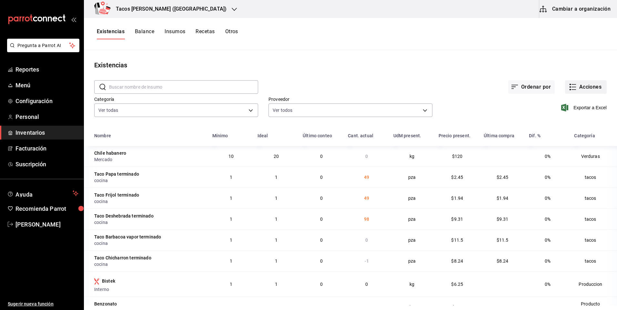
click at [584, 84] on button "Acciones" at bounding box center [586, 87] width 42 height 14
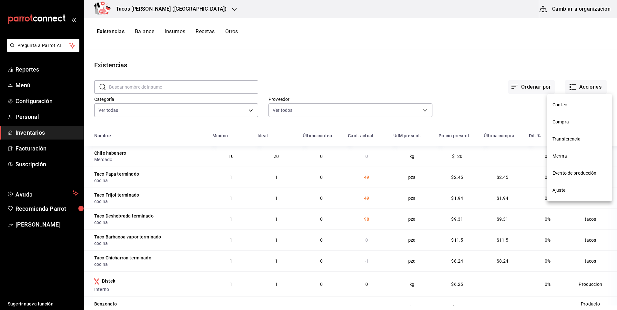
click at [579, 117] on li "Compra" at bounding box center [579, 122] width 64 height 17
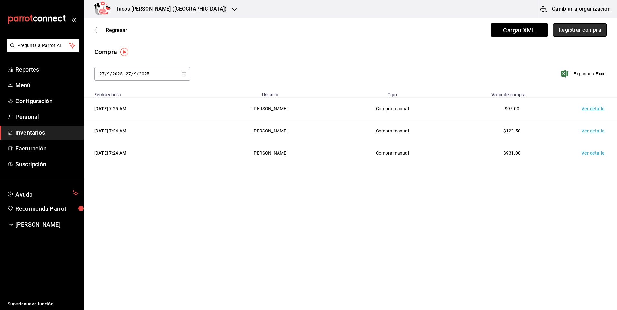
drag, startPoint x: 555, startPoint y: 27, endPoint x: 569, endPoint y: 30, distance: 14.1
click at [569, 30] on button "Registrar compra" at bounding box center [580, 30] width 54 height 14
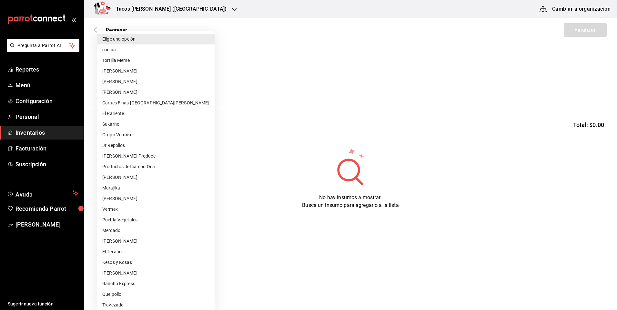
click at [168, 87] on body "Pregunta a Parrot AI Reportes Menú Configuración Personal Inventarios Facturaci…" at bounding box center [308, 137] width 617 height 274
click at [150, 42] on li "Elige una opción" at bounding box center [155, 39] width 117 height 11
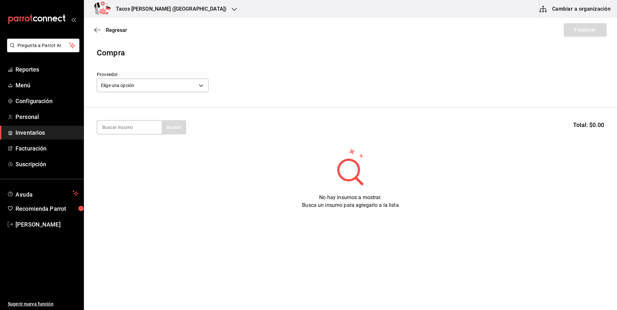
click at [136, 77] on div "Elige una opción default" at bounding box center [153, 84] width 112 height 17
click at [133, 82] on body "Pregunta a Parrot AI Reportes Menú Configuración Personal Inventarios Facturaci…" at bounding box center [308, 137] width 617 height 274
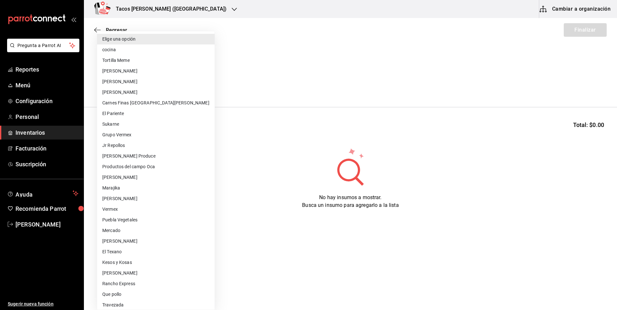
click at [121, 49] on li "cocina" at bounding box center [155, 50] width 117 height 11
type input "237c9a5b-4078-49eb-83ef-23bf52bd7acd"
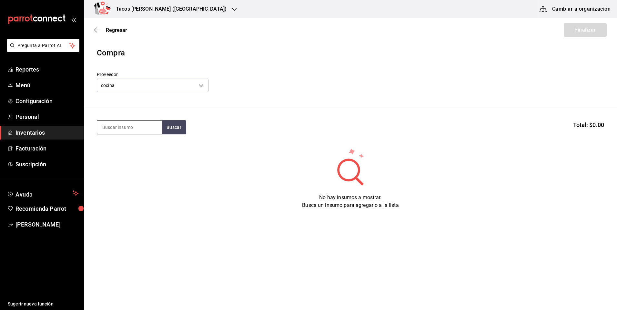
click at [145, 132] on input at bounding box center [129, 128] width 64 height 14
type input "chi"
click at [163, 130] on button "Buscar" at bounding box center [174, 127] width 25 height 14
click at [133, 144] on div "Taco Chicharron terminado" at bounding box center [129, 149] width 54 height 15
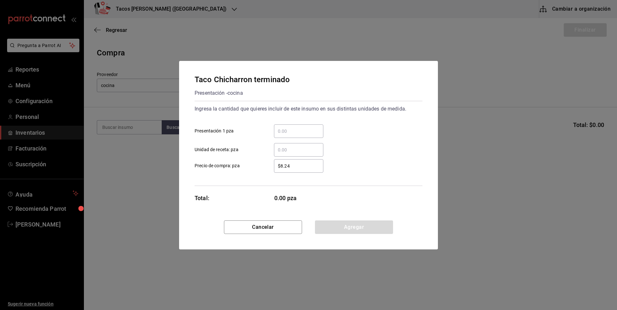
click at [296, 131] on input "​ Presentación 1 pza" at bounding box center [298, 131] width 49 height 8
type input "50"
click at [353, 232] on button "Agregar" at bounding box center [354, 228] width 78 height 14
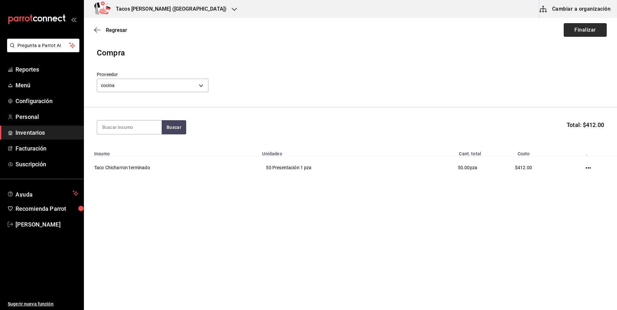
click at [570, 25] on button "Finalizar" at bounding box center [584, 30] width 43 height 14
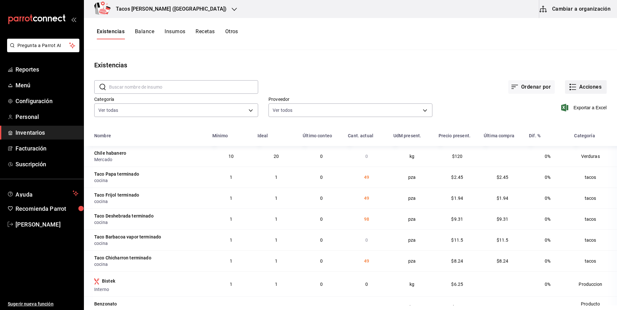
click at [580, 90] on button "Acciones" at bounding box center [586, 87] width 42 height 14
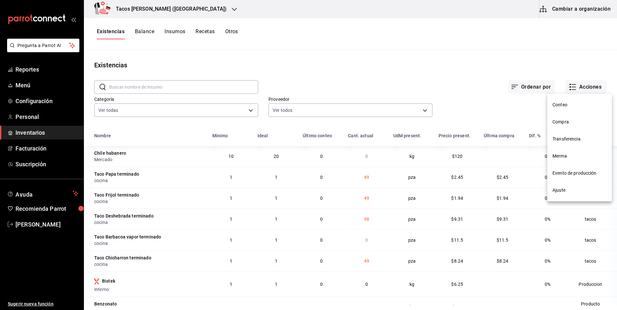
click at [566, 120] on span "Compra" at bounding box center [579, 122] width 54 height 7
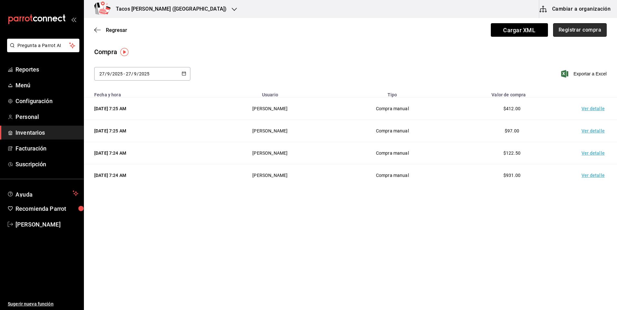
click at [581, 32] on button "Registrar compra" at bounding box center [580, 30] width 54 height 14
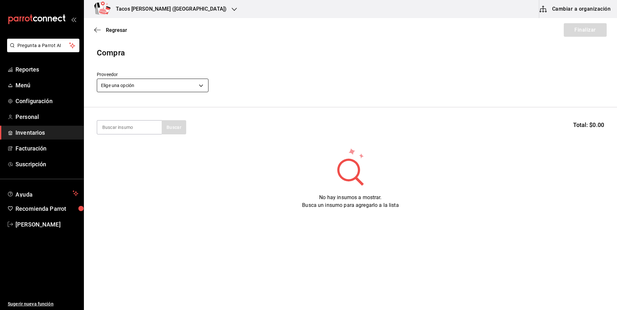
click at [134, 83] on body "Pregunta a Parrot AI Reportes Menú Configuración Personal Inventarios Facturaci…" at bounding box center [308, 137] width 617 height 274
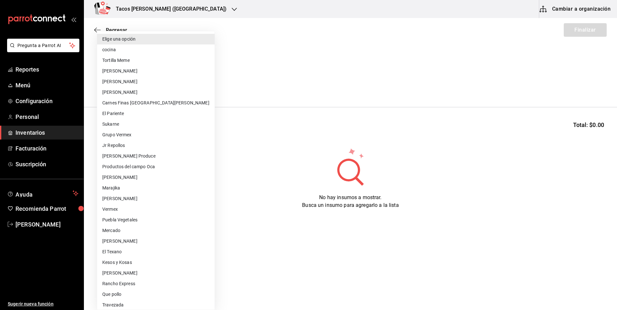
click at [155, 50] on li "cocina" at bounding box center [155, 50] width 117 height 11
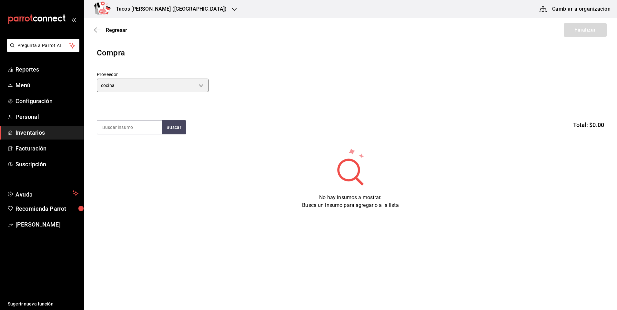
type input "237c9a5b-4078-49eb-83ef-23bf52bd7acd"
click at [126, 126] on input at bounding box center [129, 128] width 64 height 14
type input "barb"
click at [171, 130] on button "Buscar" at bounding box center [174, 127] width 25 height 14
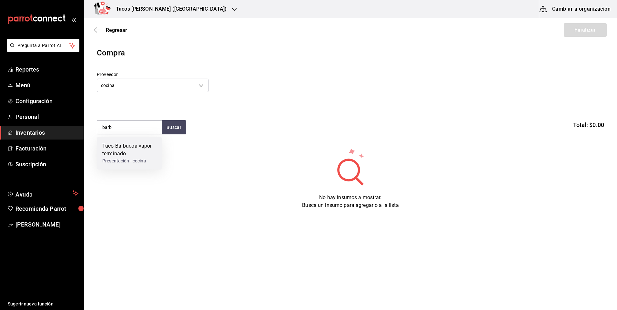
click at [122, 147] on div "Taco Barbacoa vapor terminado" at bounding box center [129, 149] width 54 height 15
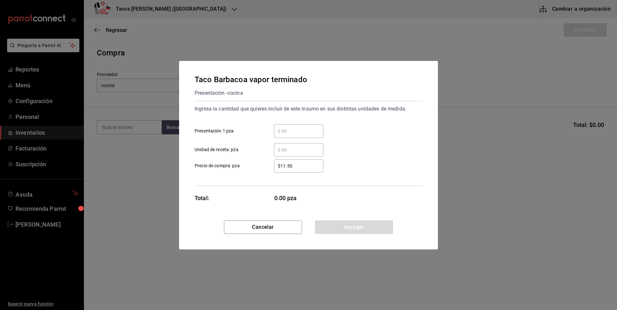
click at [291, 134] on input "​ Presentación 1 pza" at bounding box center [298, 131] width 49 height 8
type input "30"
drag, startPoint x: 338, startPoint y: 229, endPoint x: 399, endPoint y: 184, distance: 75.5
click at [338, 229] on button "Agregar" at bounding box center [354, 228] width 78 height 14
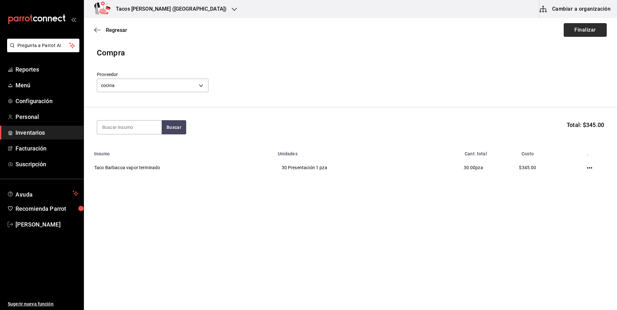
click at [596, 26] on button "Finalizar" at bounding box center [584, 30] width 43 height 14
